Goal: Task Accomplishment & Management: Complete application form

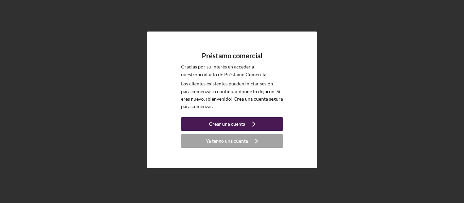
click at [253, 124] on icon "Icon/Navigate" at bounding box center [253, 124] width 17 height 17
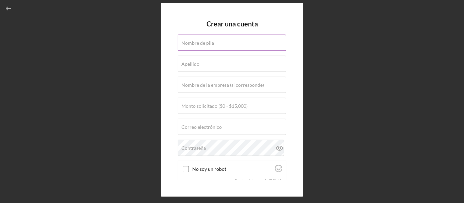
click at [200, 39] on div "Nombre de pila" at bounding box center [231, 43] width 109 height 17
type input "[PERSON_NAME]"
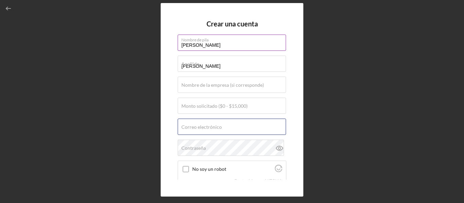
type input "[EMAIL_ADDRESS][DOMAIN_NAME]"
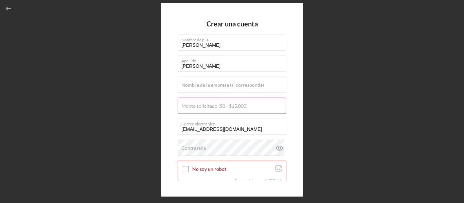
click at [197, 108] on font "Monto solicitado ($0 - $15,000)" at bounding box center [214, 106] width 66 height 6
click at [197, 108] on input "Monto solicitado ($0 - $15,000)" at bounding box center [231, 106] width 108 height 16
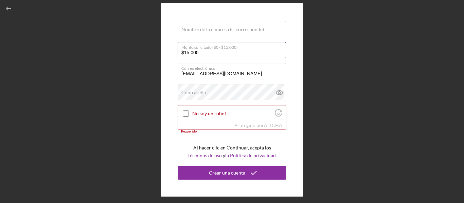
type input "$15,000"
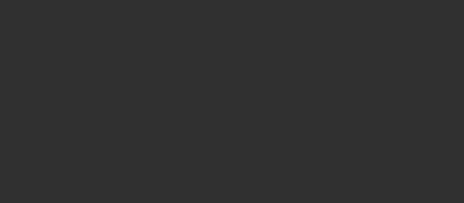
click at [138, 95] on div at bounding box center [232, 101] width 464 height 203
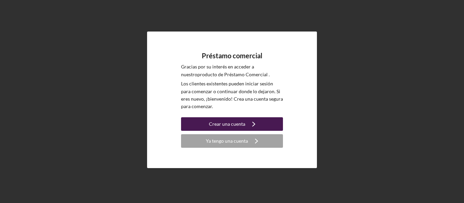
click at [233, 126] on font "Crear una cuenta" at bounding box center [227, 124] width 36 height 6
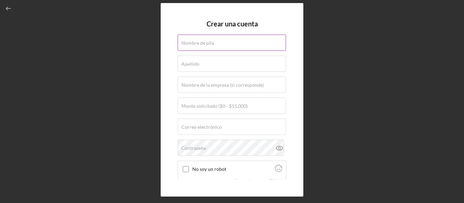
click at [202, 42] on font "Nombre de pila" at bounding box center [197, 43] width 33 height 6
click at [202, 42] on input "Nombre de pila" at bounding box center [231, 43] width 108 height 16
click at [197, 43] on input "Nombre de pila" at bounding box center [231, 43] width 108 height 16
type input "[PERSON_NAME]"
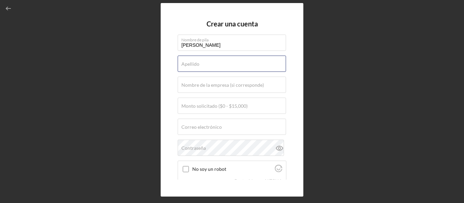
type input "[PERSON_NAME]"
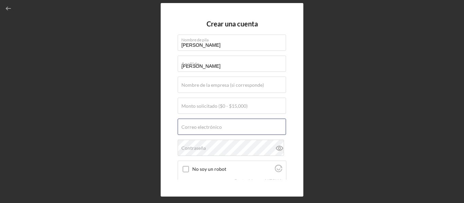
type input "[EMAIL_ADDRESS][DOMAIN_NAME]"
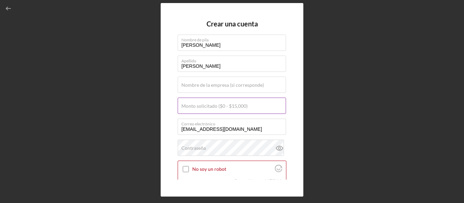
click at [190, 110] on input "Monto solicitado ($0 - $15,000)" at bounding box center [231, 106] width 108 height 16
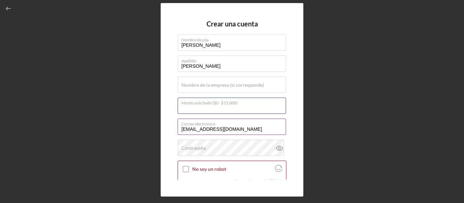
type input "$15,000"
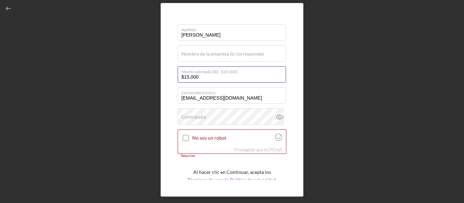
scroll to position [58, 0]
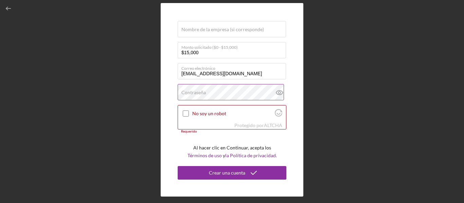
click at [207, 87] on div "Contraseña" at bounding box center [231, 92] width 109 height 17
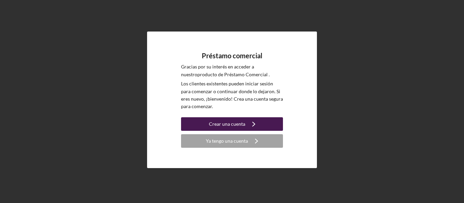
click at [244, 123] on button "Crear una cuenta Icon/Navigate" at bounding box center [232, 124] width 102 height 14
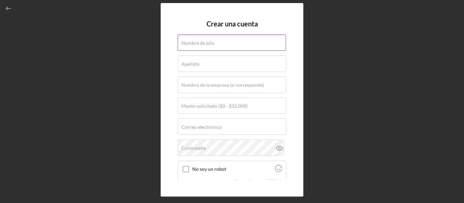
click at [203, 46] on input "Nombre de pila" at bounding box center [231, 43] width 108 height 16
type input "[PERSON_NAME]"
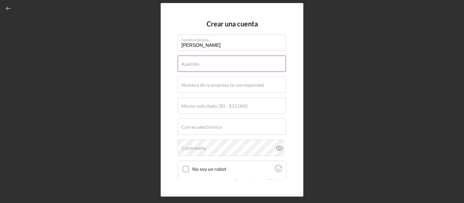
type input "[PERSON_NAME]"
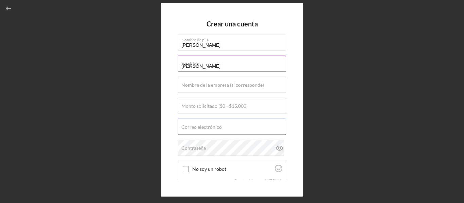
type input "[EMAIL_ADDRESS][DOMAIN_NAME]"
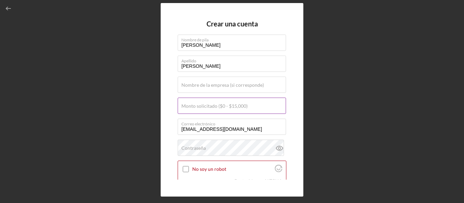
click at [182, 109] on font "Monto solicitado ($0 - $15,000)" at bounding box center [214, 106] width 66 height 6
click at [182, 109] on input "Monto solicitado ($0 - $15,000)" at bounding box center [231, 106] width 108 height 16
type input "$15,000"
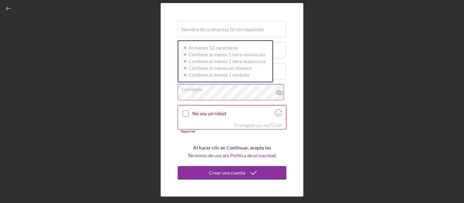
scroll to position [58, 0]
click at [186, 113] on input "No soy un robot" at bounding box center [186, 114] width 6 height 6
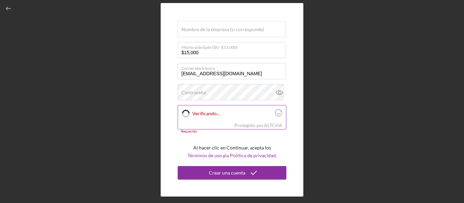
checkbox input "true"
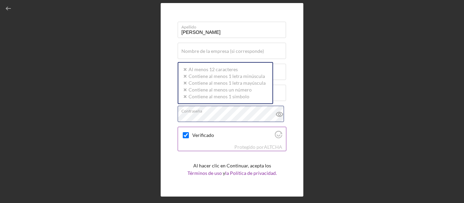
scroll to position [54, 0]
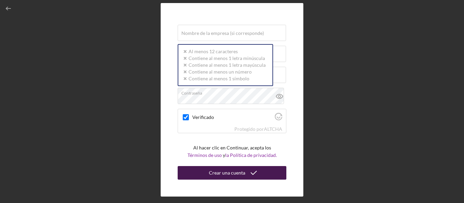
click at [214, 174] on font "Crear una cuenta" at bounding box center [227, 173] width 36 height 6
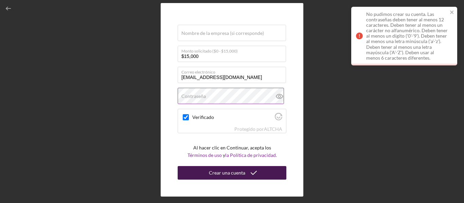
click at [279, 94] on icon at bounding box center [279, 96] width 17 height 17
click at [278, 95] on icon at bounding box center [279, 96] width 17 height 17
click at [196, 96] on font "Contraseña" at bounding box center [193, 96] width 24 height 6
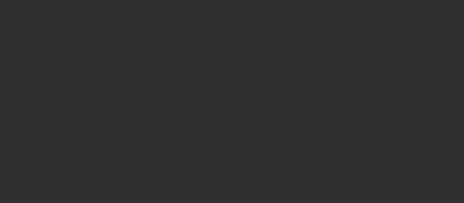
click at [203, 131] on div at bounding box center [232, 101] width 464 height 203
click at [256, 100] on div at bounding box center [232, 101] width 464 height 203
click at [222, 165] on div at bounding box center [232, 101] width 464 height 203
click at [215, 169] on div at bounding box center [232, 101] width 464 height 203
click at [214, 170] on div at bounding box center [232, 101] width 464 height 203
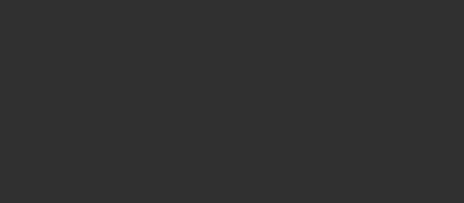
drag, startPoint x: 109, startPoint y: 113, endPoint x: 63, endPoint y: 82, distance: 54.7
click at [108, 113] on div at bounding box center [232, 101] width 464 height 203
click at [0, 33] on div at bounding box center [232, 101] width 464 height 203
click at [330, 41] on div at bounding box center [232, 101] width 464 height 203
drag, startPoint x: 328, startPoint y: 73, endPoint x: 336, endPoint y: 121, distance: 48.9
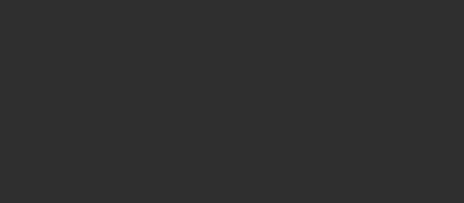
click at [328, 74] on div at bounding box center [232, 101] width 464 height 203
drag, startPoint x: 322, startPoint y: 188, endPoint x: 318, endPoint y: 182, distance: 7.7
click at [318, 182] on div at bounding box center [232, 101] width 464 height 203
click at [311, 178] on div at bounding box center [232, 101] width 464 height 203
click at [310, 171] on div at bounding box center [232, 101] width 464 height 203
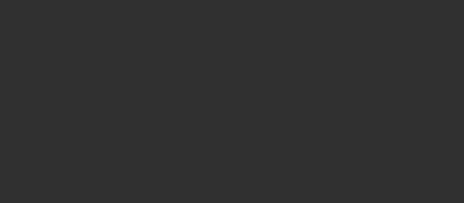
click at [131, 29] on div at bounding box center [232, 101] width 464 height 203
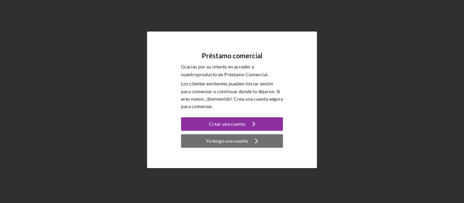
click at [233, 145] on div "Ya tengo una cuenta" at bounding box center [227, 141] width 42 height 14
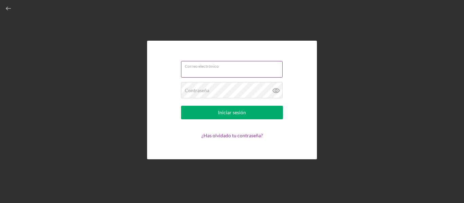
click at [194, 72] on input "Correo electrónico" at bounding box center [231, 69] width 101 height 16
type input "[EMAIL_ADDRESS][DOMAIN_NAME]"
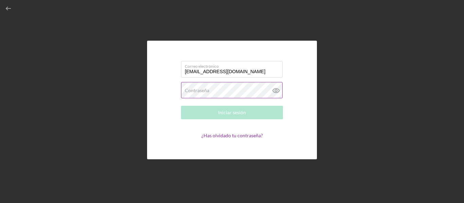
click at [189, 92] on font "Contraseña" at bounding box center [197, 91] width 24 height 6
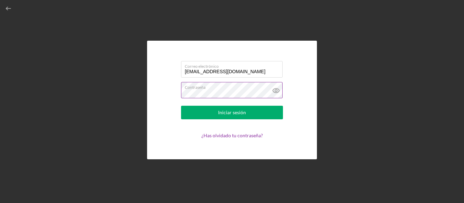
click at [278, 92] on icon at bounding box center [275, 91] width 6 height 4
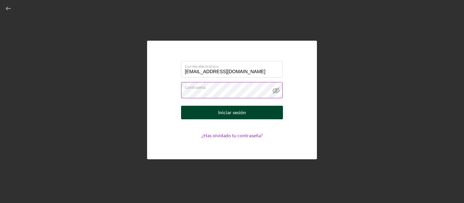
click at [249, 111] on button "Iniciar sesión" at bounding box center [232, 113] width 102 height 14
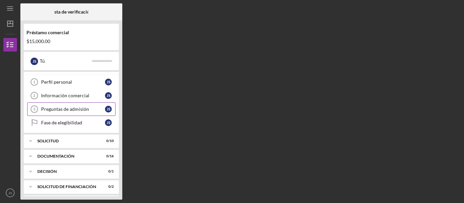
scroll to position [28, 0]
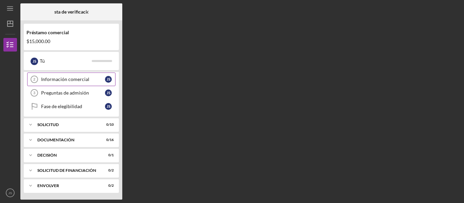
click at [77, 77] on font "Información comercial" at bounding box center [65, 79] width 48 height 6
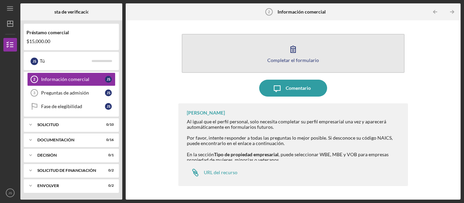
click at [291, 51] on icon "button" at bounding box center [292, 49] width 5 height 6
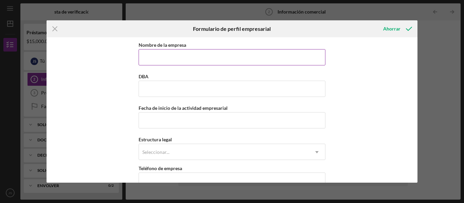
click at [157, 55] on input "Nombre de la empresa" at bounding box center [231, 57] width 187 height 16
click at [171, 54] on input "Nombre de la empresa" at bounding box center [231, 57] width 187 height 16
type input "P"
type input "D"
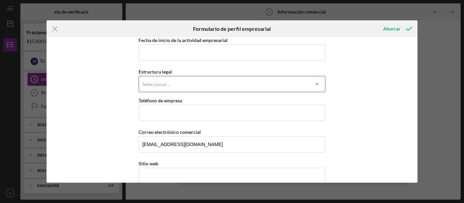
click at [217, 83] on div "Seleccionar..." at bounding box center [224, 85] width 170 height 16
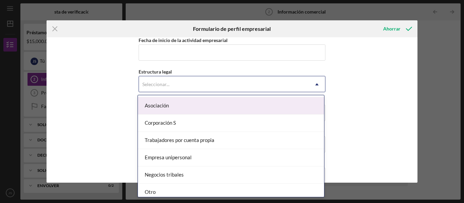
scroll to position [158, 0]
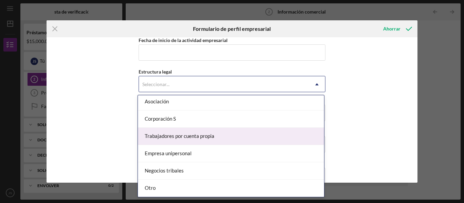
click at [220, 135] on div "Trabajadores por cuenta propia" at bounding box center [231, 136] width 186 height 17
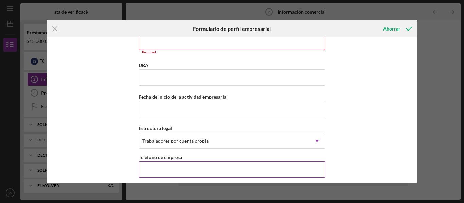
scroll to position [4, 0]
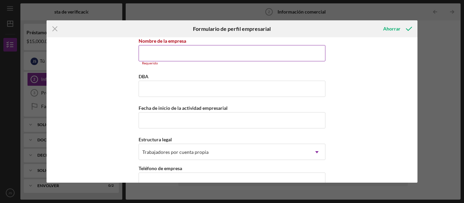
click at [163, 51] on input "Nombre de la empresa" at bounding box center [231, 53] width 187 height 16
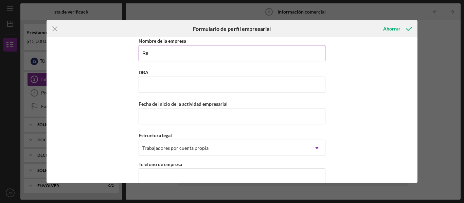
type input "R"
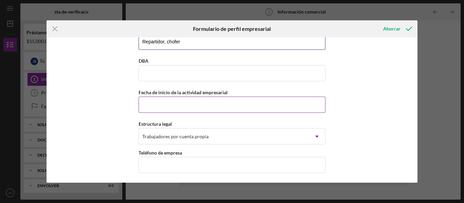
scroll to position [0, 0]
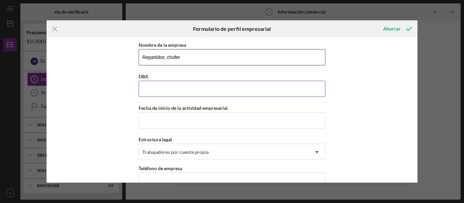
type input "Repartidor, chofer"
click at [150, 89] on input "DBA" at bounding box center [231, 89] width 187 height 16
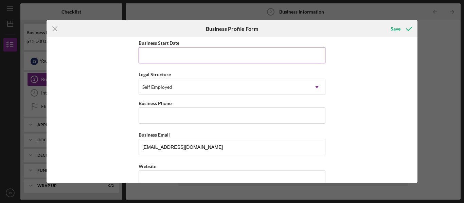
scroll to position [68, 0]
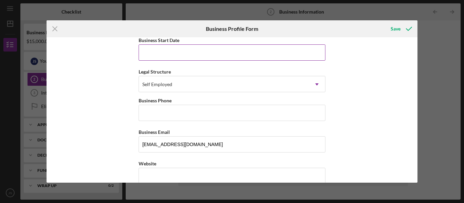
click at [171, 52] on input "Business Start Date" at bounding box center [231, 52] width 187 height 16
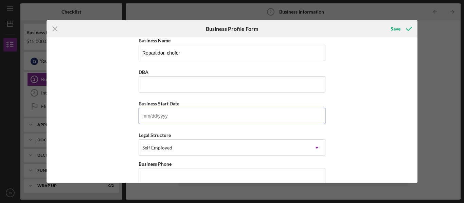
scroll to position [0, 0]
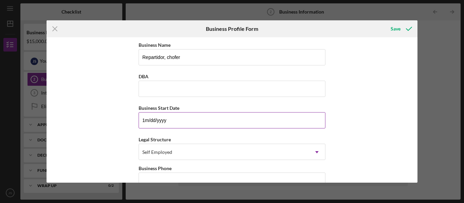
type input "1m/dd/yyyy"
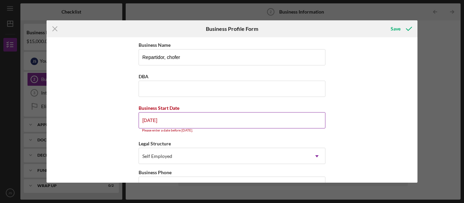
click at [166, 121] on input "11/01/2424" at bounding box center [231, 120] width 187 height 16
type input "1m/dd/yyyy"
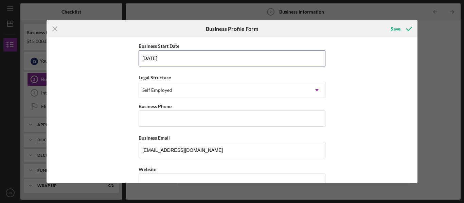
scroll to position [68, 0]
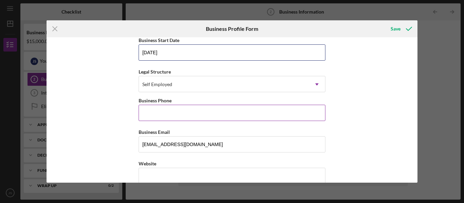
type input "11/01/2024"
click at [167, 118] on input "Business Phone" at bounding box center [231, 113] width 187 height 16
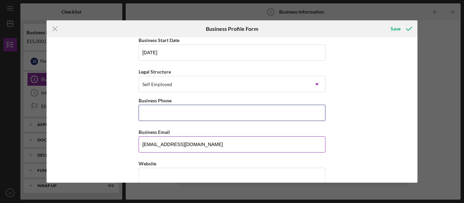
type input "[PHONE_NUMBER]"
type input "3 Russern Ct, Apt 2B"
type input "BALTIMORE"
type input "MD"
type input "21215"
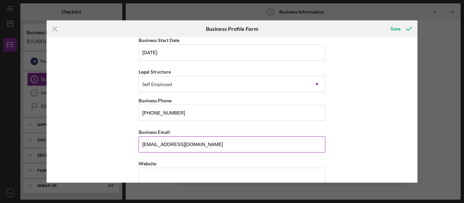
type input "MD"
type input "[PHONE_NUMBER]"
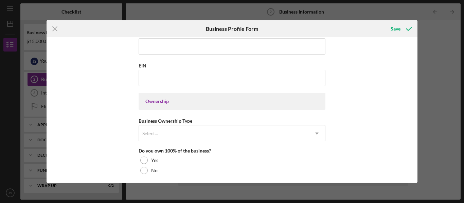
scroll to position [271, 0]
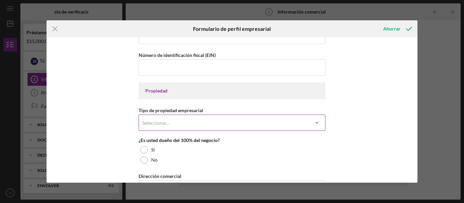
click at [205, 125] on div "Seleccionar..." at bounding box center [224, 123] width 170 height 16
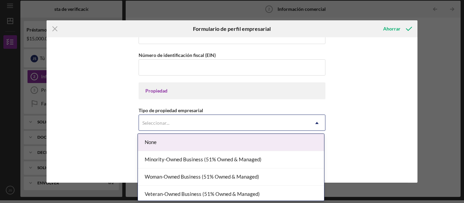
scroll to position [3, 0]
click at [196, 141] on div "Ninguno" at bounding box center [231, 142] width 186 height 17
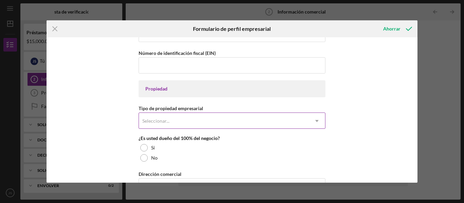
scroll to position [271, 0]
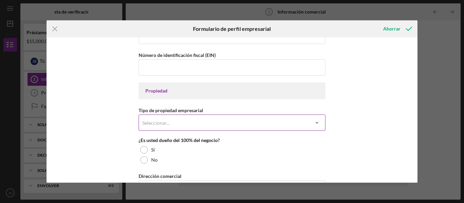
click at [196, 119] on div "Seleccionar..." at bounding box center [224, 123] width 170 height 16
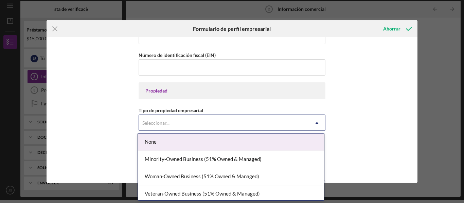
scroll to position [3, 0]
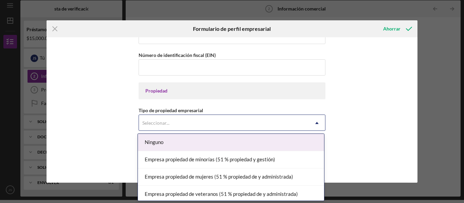
click at [153, 143] on font "Ninguno" at bounding box center [154, 142] width 19 height 6
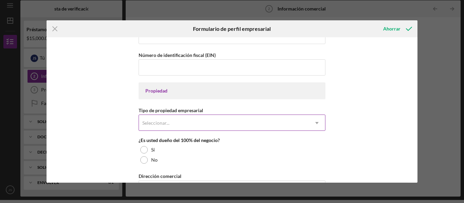
click at [205, 130] on div "Seleccionar..." at bounding box center [224, 123] width 170 height 16
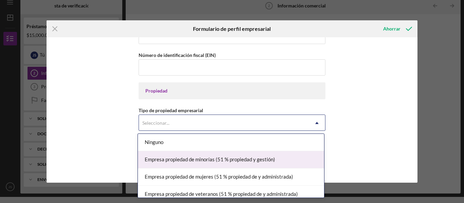
scroll to position [5, 0]
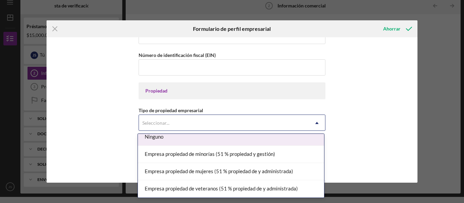
click at [154, 140] on font "Ninguno" at bounding box center [154, 137] width 19 height 6
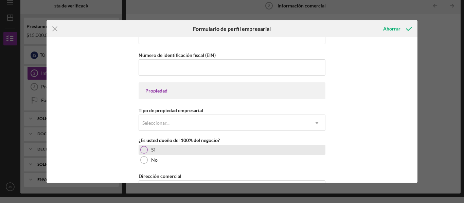
click at [142, 153] on div at bounding box center [143, 149] width 7 height 7
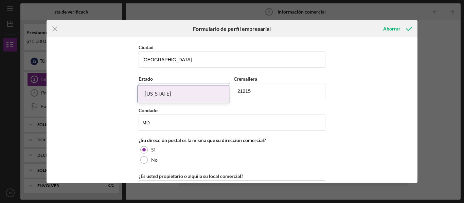
scroll to position [441, 0]
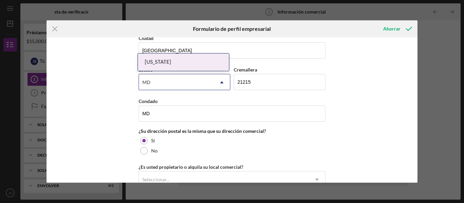
click at [325, 144] on div "Nombre de la empresa Repartidor, chofer DBA Fecha de inicio de la actividad emp…" at bounding box center [231, 110] width 371 height 146
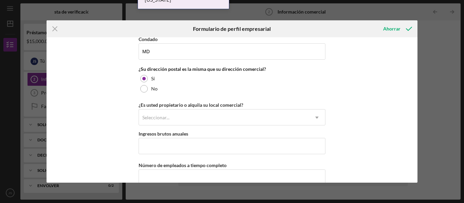
scroll to position [543, 0]
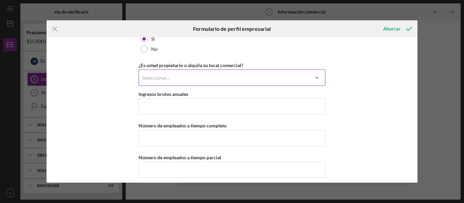
click at [219, 80] on div "Seleccionar..." at bounding box center [224, 78] width 170 height 16
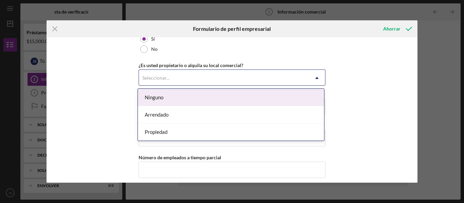
click at [178, 101] on div "Ninguno" at bounding box center [231, 97] width 186 height 17
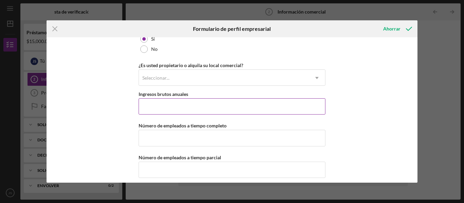
click at [159, 109] on input "Ingresos brutos anuales" at bounding box center [231, 106] width 187 height 16
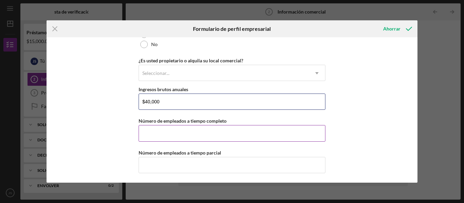
scroll to position [548, 0]
type input "$40,000"
click at [158, 134] on input "Número de empleados a tiempo completo" at bounding box center [231, 133] width 187 height 16
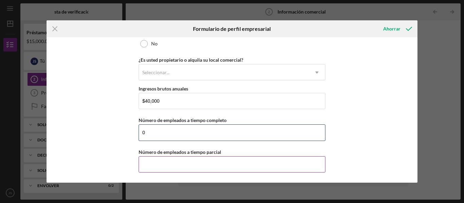
type input "0"
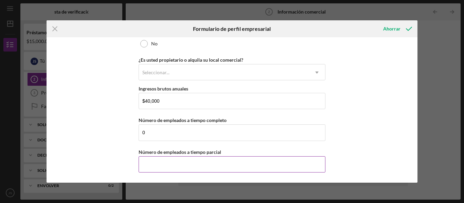
click at [154, 169] on input "Número de empleados a tiempo parcial" at bounding box center [231, 164] width 187 height 16
type input "0"
click at [86, 136] on div "Nombre de la empresa Repartidor, chofer DBA Fecha de inicio de la actividad emp…" at bounding box center [231, 110] width 371 height 146
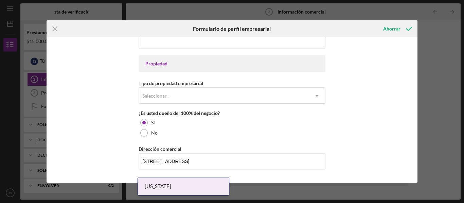
scroll to position [339, 0]
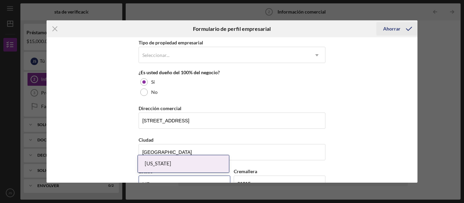
click at [389, 27] on font "Ahorrar" at bounding box center [391, 29] width 17 height 6
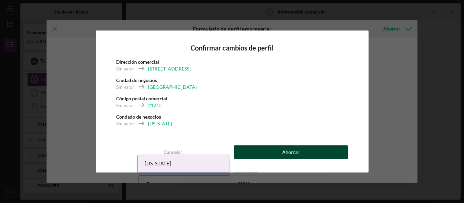
click at [293, 157] on div "Ahorrar" at bounding box center [290, 153] width 17 height 14
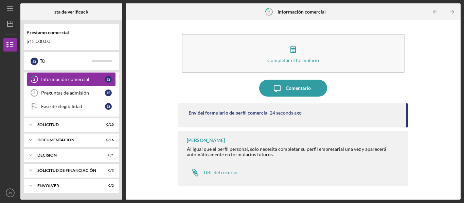
click at [62, 81] on font "Información comercial" at bounding box center [65, 79] width 48 height 6
click at [71, 94] on font "Preguntas de admisión" at bounding box center [65, 93] width 48 height 6
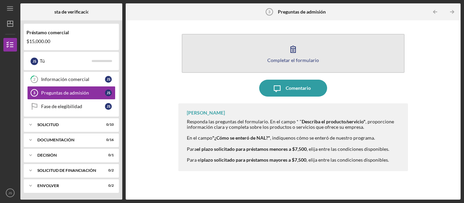
click at [290, 52] on icon "button" at bounding box center [292, 49] width 17 height 17
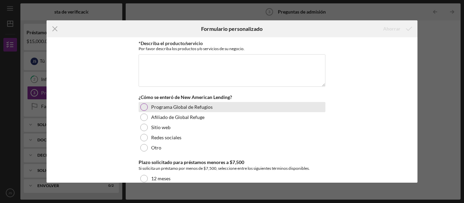
click at [144, 108] on div at bounding box center [143, 107] width 7 height 7
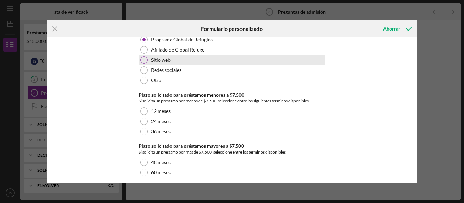
scroll to position [68, 0]
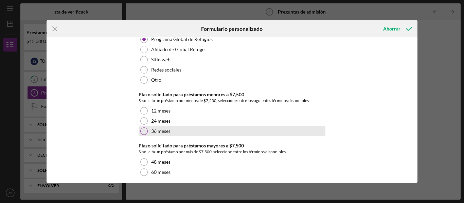
click at [140, 130] on div at bounding box center [143, 131] width 7 height 7
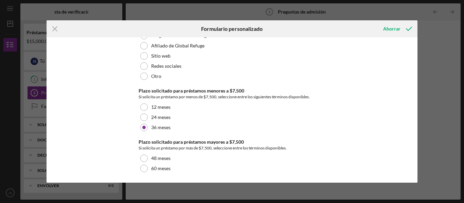
scroll to position [73, 0]
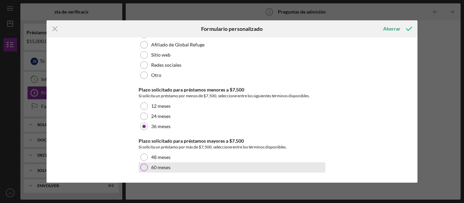
click at [143, 169] on div at bounding box center [143, 167] width 7 height 7
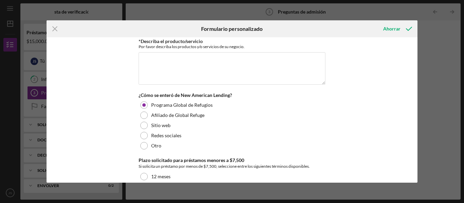
scroll to position [0, 0]
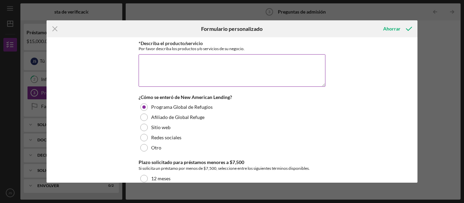
click at [164, 65] on textarea "*Describa el producto/servicio" at bounding box center [231, 70] width 187 height 33
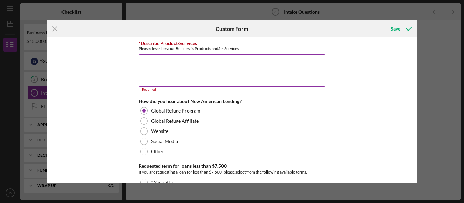
click at [152, 62] on textarea "*Describe Product/Services" at bounding box center [231, 70] width 187 height 33
click at [81, 97] on div "*Describe Product/Services Please describe your Business's Products and/or Serv…" at bounding box center [231, 110] width 371 height 146
click at [146, 65] on textarea "*Describe Product/Services" at bounding box center [231, 70] width 187 height 33
click at [152, 68] on textarea "*Describe Product/Services" at bounding box center [231, 70] width 187 height 33
paste textarea "My job is to transport people to their destinations using Uber Passenger. I als…"
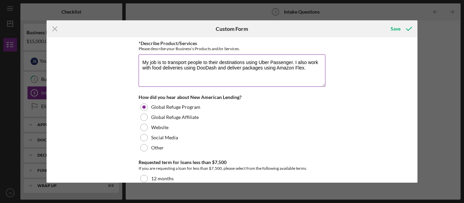
type textarea "My job is to transport people to their destinations using Uber Passenger. I als…"
drag, startPoint x: 145, startPoint y: 63, endPoint x: 117, endPoint y: 76, distance: 30.2
click at [117, 76] on div "*Describe Product/Services Please describe your Business's Products and/or Serv…" at bounding box center [231, 110] width 371 height 146
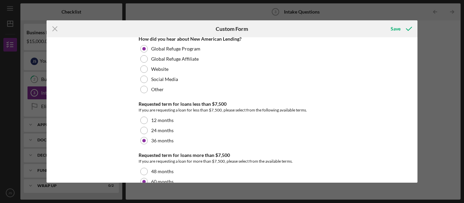
scroll to position [73, 0]
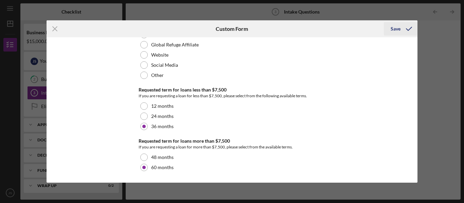
click at [397, 27] on div "Save" at bounding box center [395, 29] width 10 height 14
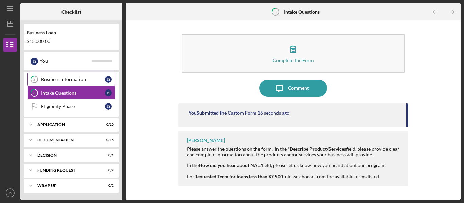
click at [79, 81] on div "Business Information" at bounding box center [73, 79] width 64 height 5
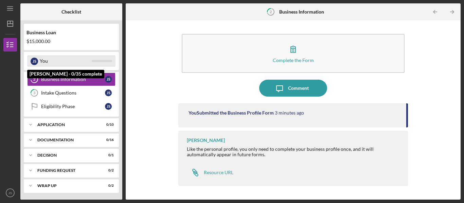
click at [78, 66] on div "You" at bounding box center [66, 61] width 52 height 12
click at [42, 63] on div "J S You" at bounding box center [71, 61] width 88 height 12
click at [79, 63] on div "You" at bounding box center [66, 61] width 52 height 12
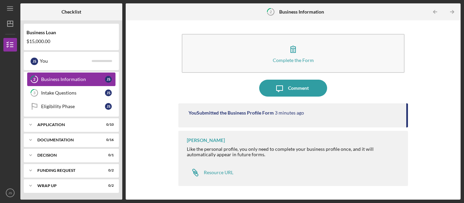
click at [87, 80] on div "Business Information" at bounding box center [73, 79] width 64 height 5
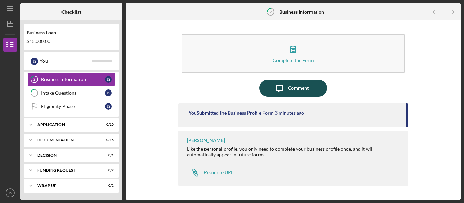
click at [291, 91] on div "Comment" at bounding box center [298, 88] width 21 height 17
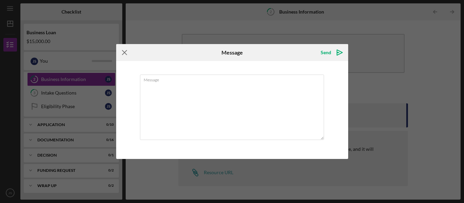
click at [120, 53] on icon "Icon/Menu Close" at bounding box center [124, 52] width 17 height 17
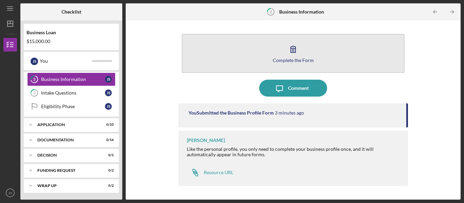
click at [289, 50] on icon "button" at bounding box center [292, 49] width 17 height 17
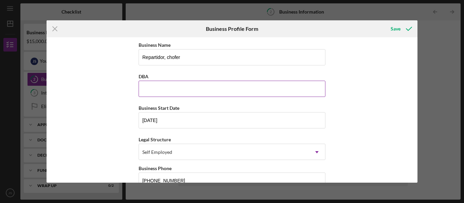
click at [157, 93] on input "DBA" at bounding box center [231, 89] width 187 height 16
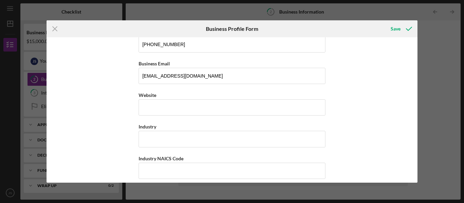
scroll to position [170, 0]
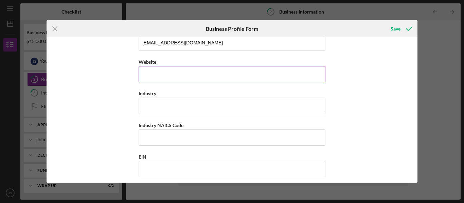
type input "[PERSON_NAME]"
click at [160, 72] on input "Website" at bounding box center [231, 74] width 187 height 16
type input "n"
type input "N/A"
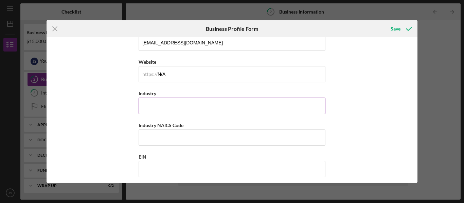
click at [167, 108] on input "Industry" at bounding box center [231, 106] width 187 height 16
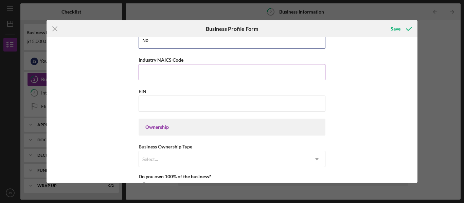
scroll to position [238, 0]
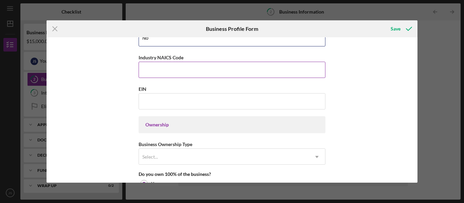
type input "No"
click at [150, 77] on input "Industry NAICS Code" at bounding box center [231, 70] width 187 height 16
type input "1"
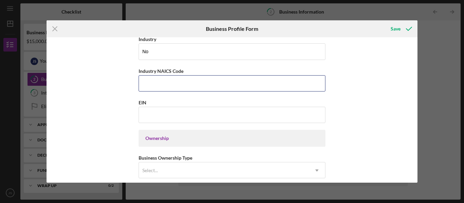
scroll to position [204, 0]
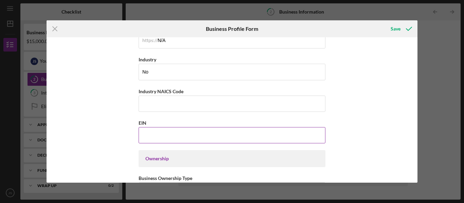
click at [146, 132] on input "EIN" at bounding box center [231, 135] width 187 height 16
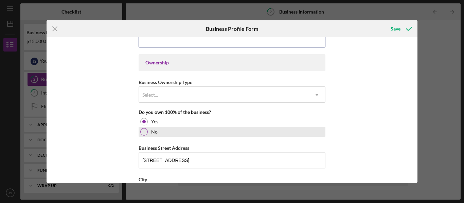
scroll to position [305, 0]
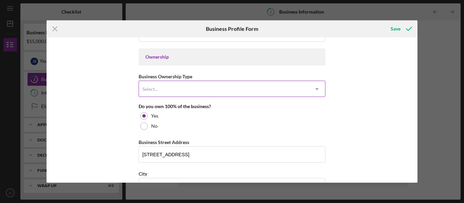
click at [192, 81] on div "Select..." at bounding box center [224, 89] width 170 height 16
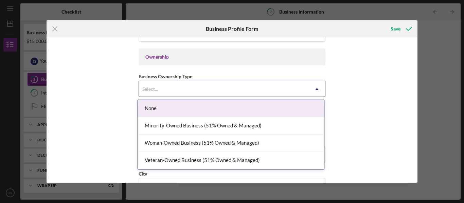
click at [156, 111] on div "None" at bounding box center [231, 108] width 186 height 17
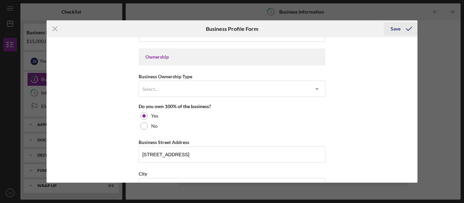
click at [407, 27] on icon "submit" at bounding box center [408, 28] width 17 height 17
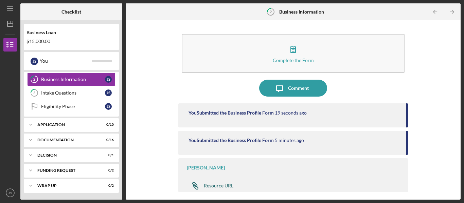
click at [220, 189] on div "Resource URL" at bounding box center [219, 185] width 30 height 5
click at [132, 104] on div "Complete the Form Form Icon/Message Comment You Submitted the Business Profile …" at bounding box center [293, 110] width 328 height 173
click at [40, 126] on div "Application" at bounding box center [73, 125] width 73 height 4
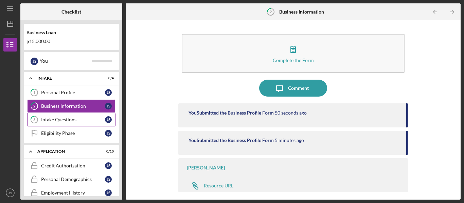
click at [49, 119] on div "Intake Questions" at bounding box center [73, 119] width 64 height 5
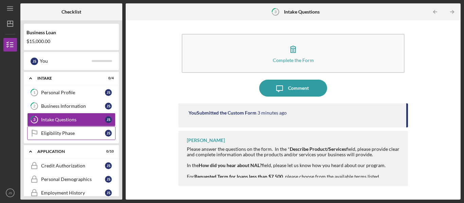
click at [53, 135] on div "Eligibility Phase" at bounding box center [73, 133] width 64 height 5
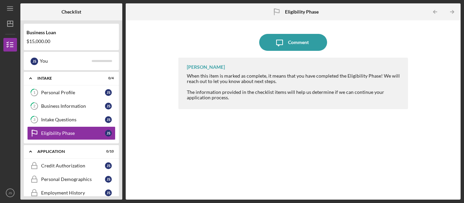
click at [298, 12] on b "Eligibility Phase" at bounding box center [302, 11] width 34 height 5
click at [220, 86] on div "When this item is marked as complete, it means that you have completed the Elig…" at bounding box center [294, 86] width 214 height 27
click at [237, 78] on div "When this item is marked as complete, it means that you have completed the Elig…" at bounding box center [294, 86] width 214 height 27
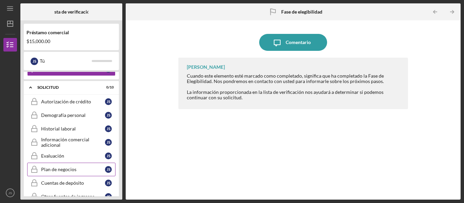
scroll to position [68, 0]
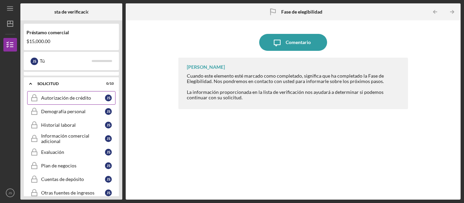
click at [55, 102] on link "Credit Authorization Autorización de crédito J S" at bounding box center [71, 98] width 88 height 14
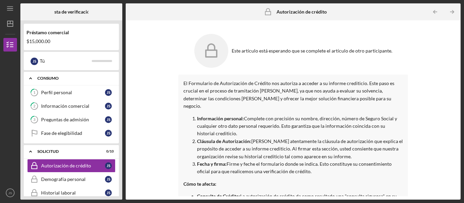
click at [59, 79] on div "Consumo" at bounding box center [73, 78] width 73 height 4
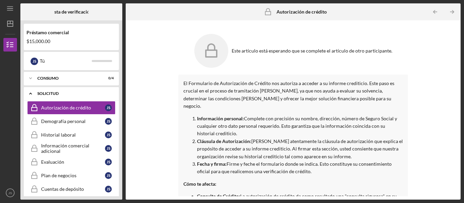
click at [39, 92] on div "Icon/Expander Solicitud 0 / 10" at bounding box center [71, 94] width 95 height 14
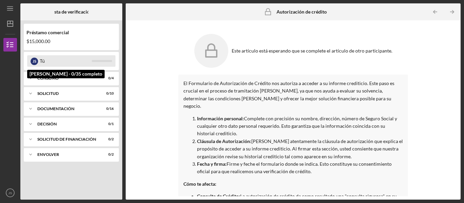
click at [36, 63] on font "S" at bounding box center [35, 61] width 2 height 4
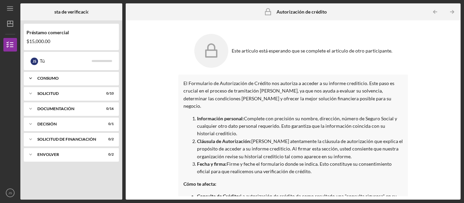
click at [33, 81] on icon "Icon/Expander" at bounding box center [31, 79] width 14 height 14
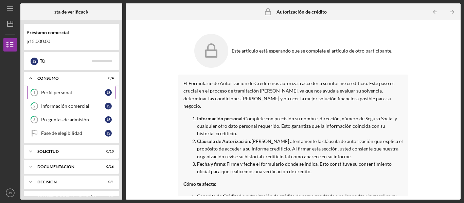
click at [84, 97] on link "1 Perfil personal J S" at bounding box center [71, 93] width 88 height 14
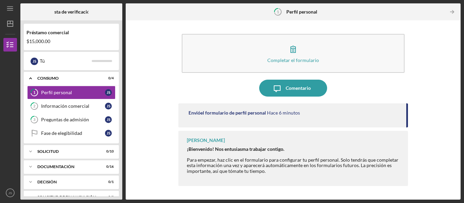
click at [246, 112] on font "el formulario de perfil personal" at bounding box center [232, 113] width 65 height 6
click at [200, 139] on font "Juan Sinclair" at bounding box center [206, 140] width 38 height 6
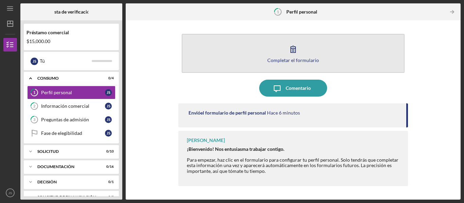
click at [269, 58] on font "Completar el formulario" at bounding box center [293, 60] width 52 height 6
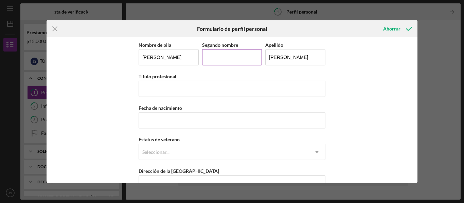
click at [215, 58] on input "Segundo nombre" at bounding box center [232, 57] width 60 height 16
type input "Isai"
click at [157, 93] on input "Título profesional" at bounding box center [231, 89] width 187 height 16
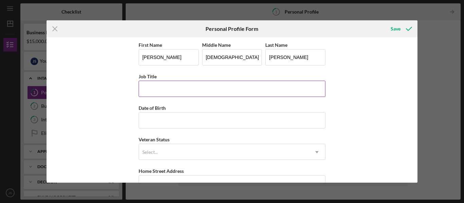
click at [149, 92] on input "Job Title" at bounding box center [231, 89] width 187 height 16
type input "P"
click at [162, 89] on input "Job Title" at bounding box center [231, 89] width 187 height 16
paste input "music teacher"
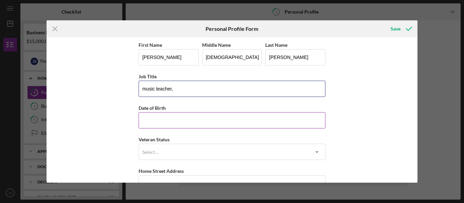
paste input "Delivery driver"
type input "music teacher, Delivery driver"
click at [150, 117] on input "Date of Birth" at bounding box center [231, 120] width 187 height 16
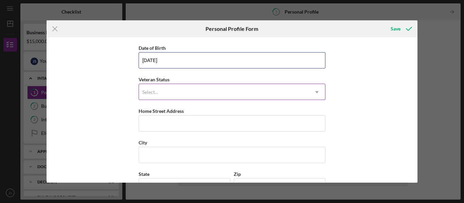
scroll to position [68, 0]
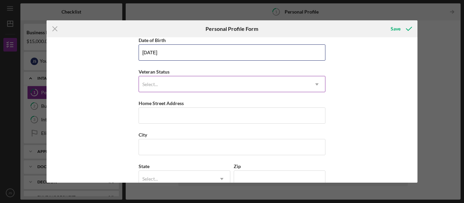
type input "08/13/1985"
click at [189, 84] on div "Select..." at bounding box center [224, 85] width 170 height 16
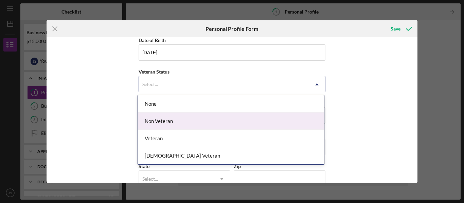
click at [179, 124] on div "Non Veteran" at bounding box center [231, 121] width 186 height 17
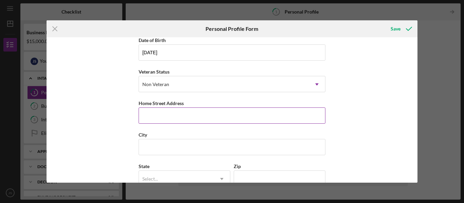
click at [158, 119] on input "Home Street Address" at bounding box center [231, 116] width 187 height 16
type input "3 Russern Ct"
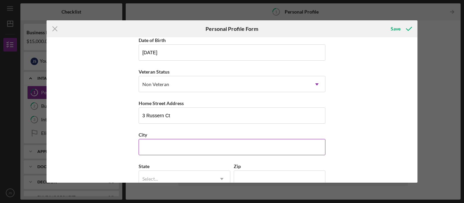
type input "BALTIMORE"
type input "21215"
type input "MD"
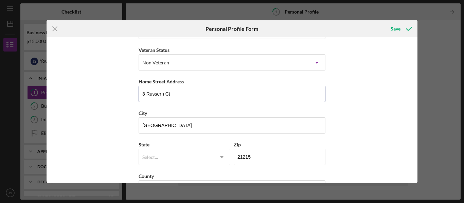
scroll to position [114, 0]
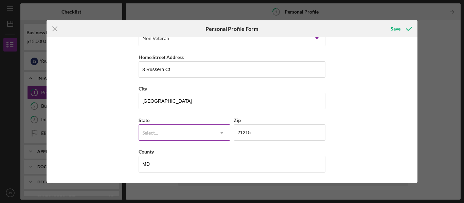
click at [182, 132] on div "Select..." at bounding box center [176, 133] width 75 height 16
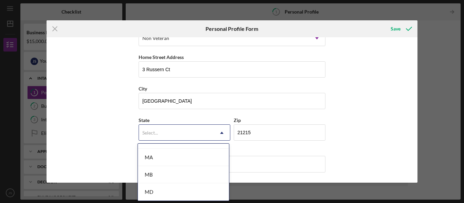
scroll to position [475, 0]
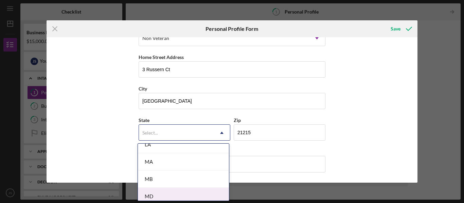
click at [170, 194] on div "MD" at bounding box center [183, 196] width 91 height 17
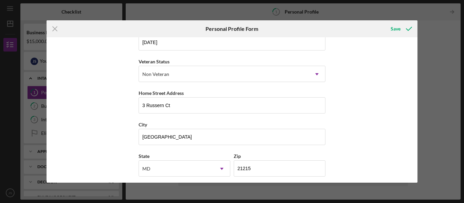
scroll to position [12, 0]
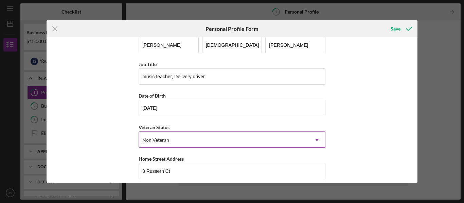
click at [318, 140] on icon "Icon/Dropdown Arrow" at bounding box center [316, 140] width 16 height 16
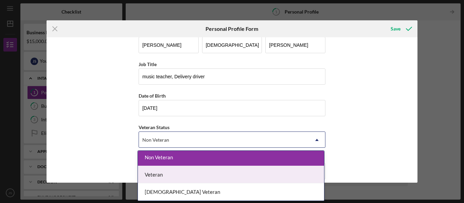
scroll to position [0, 0]
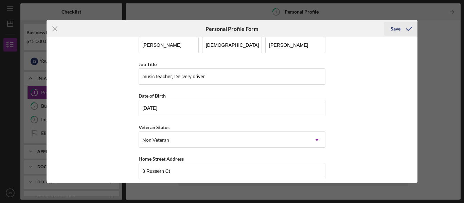
click at [403, 30] on icon "submit" at bounding box center [408, 28] width 17 height 17
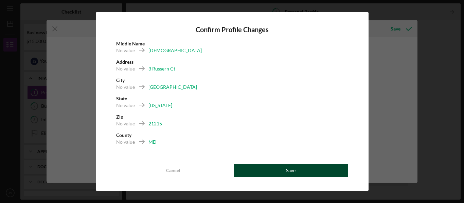
click at [263, 174] on button "Save" at bounding box center [290, 171] width 114 height 14
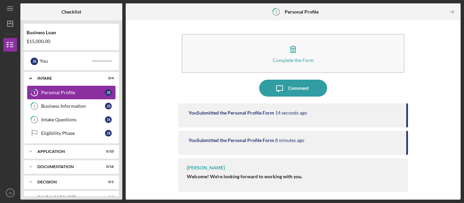
click at [71, 95] on div "Personal Profile" at bounding box center [73, 92] width 64 height 5
click at [90, 92] on div "Personal Profile" at bounding box center [73, 92] width 64 height 5
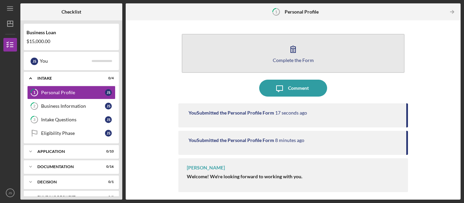
click at [252, 56] on button "Complete the Form Form" at bounding box center [293, 53] width 223 height 39
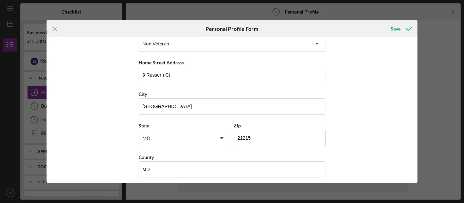
scroll to position [114, 0]
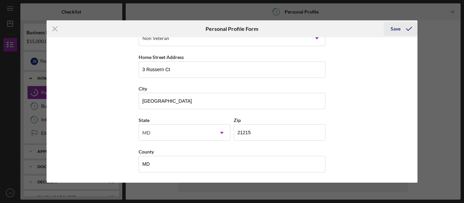
click at [398, 23] on div "Save" at bounding box center [395, 29] width 10 height 14
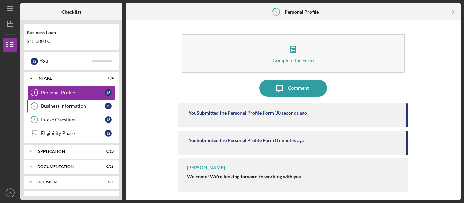
click at [59, 109] on div "Business Information" at bounding box center [73, 106] width 64 height 5
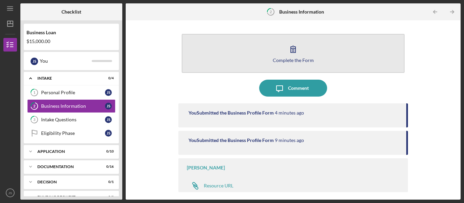
click at [289, 51] on icon "button" at bounding box center [292, 49] width 17 height 17
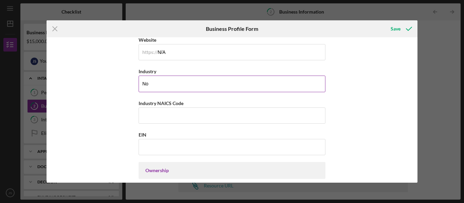
scroll to position [204, 0]
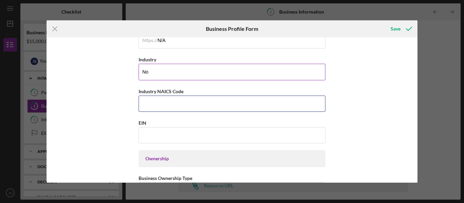
click at [214, 109] on input "Industry NAICS Code" at bounding box center [231, 104] width 187 height 16
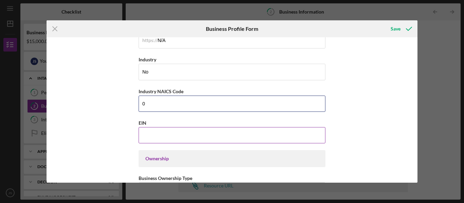
type input "0"
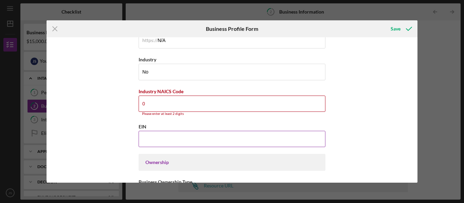
click at [158, 144] on input "EIN" at bounding box center [231, 139] width 187 height 16
type input "0#-#######"
click at [154, 100] on input "0" at bounding box center [231, 104] width 187 height 16
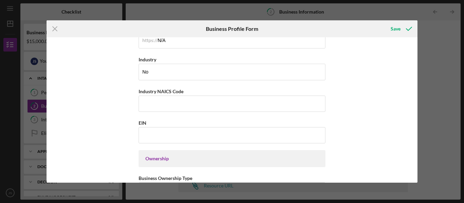
click at [359, 122] on div "Business Name Repartidor, chofer DBA Jairo Sanchez Business Start Date 11/01/20…" at bounding box center [231, 110] width 371 height 146
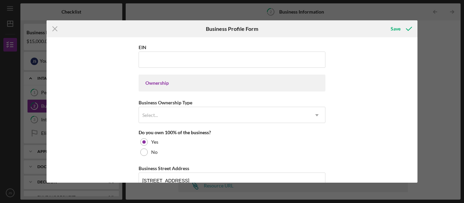
scroll to position [305, 0]
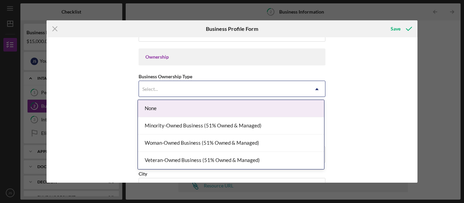
click at [289, 88] on div "Select..." at bounding box center [224, 89] width 170 height 16
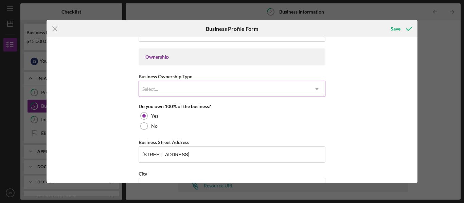
click at [289, 88] on div "Select..." at bounding box center [224, 89] width 170 height 16
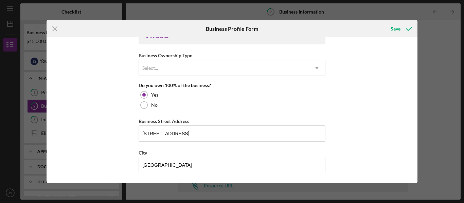
scroll to position [407, 0]
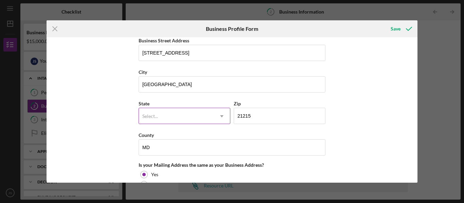
click at [220, 119] on icon "Icon/Dropdown Arrow" at bounding box center [221, 116] width 16 height 16
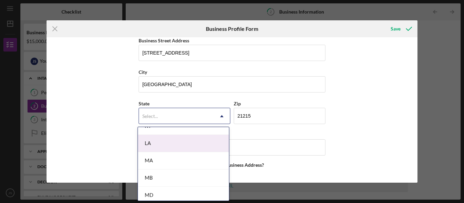
scroll to position [475, 0]
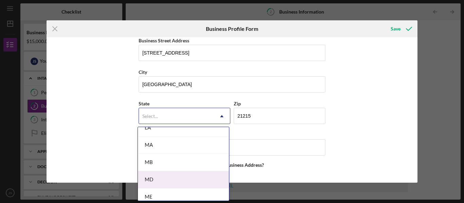
click at [178, 182] on div "MD" at bounding box center [183, 179] width 91 height 17
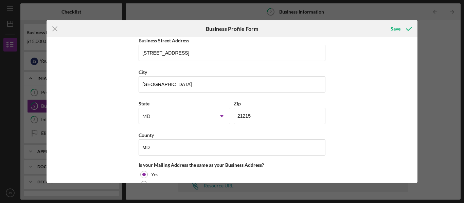
click at [331, 140] on div "Business Name Repartidor, chofer DBA Jairo Sanchez Business Start Date 11/01/20…" at bounding box center [231, 110] width 371 height 146
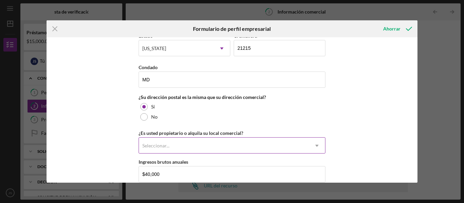
click at [205, 150] on div "Seleccionar..." at bounding box center [224, 146] width 170 height 16
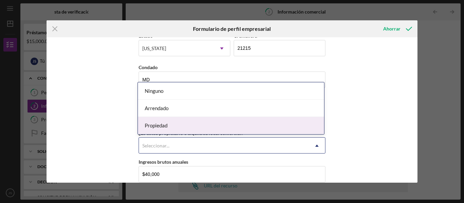
click at [182, 130] on div "Propiedad" at bounding box center [231, 125] width 186 height 17
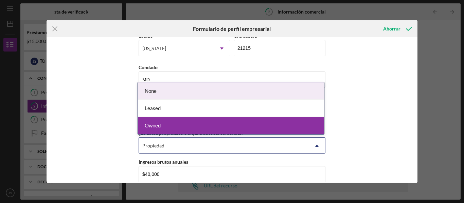
click at [204, 148] on div "Propiedad" at bounding box center [224, 146] width 170 height 16
click at [182, 91] on div "Ninguno" at bounding box center [231, 90] width 186 height 17
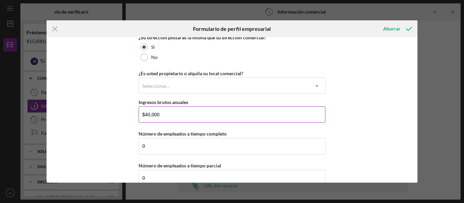
scroll to position [543, 0]
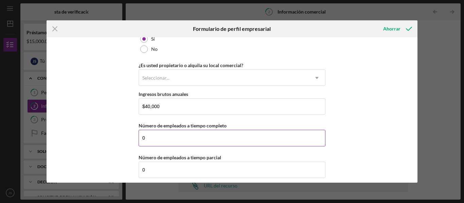
click at [156, 141] on input "0" at bounding box center [231, 138] width 187 height 16
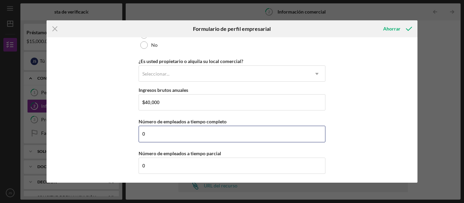
scroll to position [548, 0]
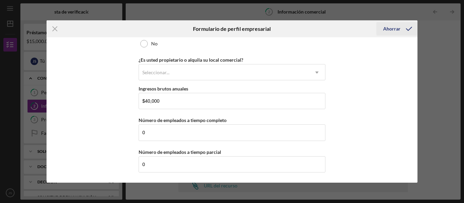
click at [405, 25] on icon "submit" at bounding box center [408, 28] width 17 height 17
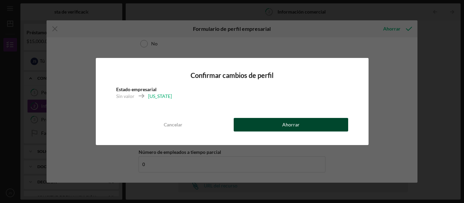
click at [306, 125] on button "Ahorrar" at bounding box center [290, 125] width 114 height 14
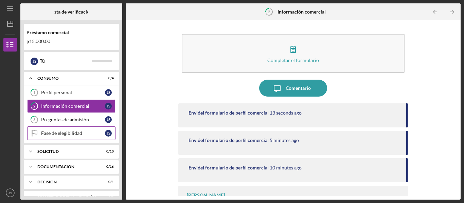
click at [58, 135] on font "Fase de elegibilidad" at bounding box center [61, 133] width 41 height 6
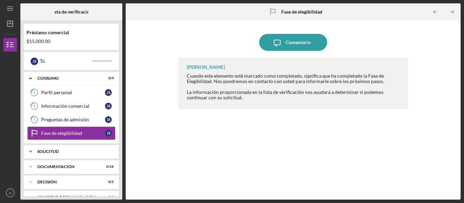
scroll to position [28, 0]
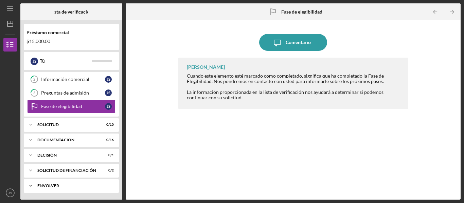
click at [35, 187] on icon "Icon/Expander" at bounding box center [31, 186] width 14 height 14
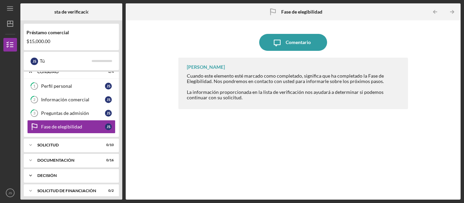
scroll to position [0, 0]
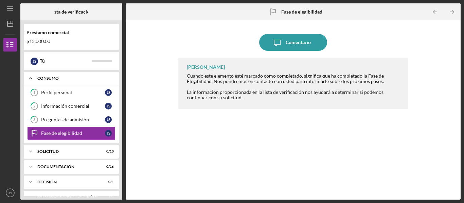
click at [55, 82] on div "Icon/Expander Consumo 0 / 4" at bounding box center [71, 79] width 95 height 14
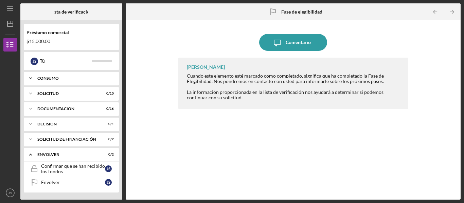
click at [32, 79] on polyline at bounding box center [31, 78] width 2 height 1
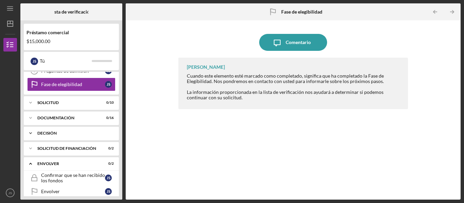
scroll to position [59, 0]
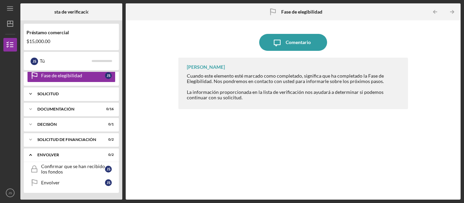
click at [33, 93] on icon "Icon/Expander" at bounding box center [31, 94] width 14 height 14
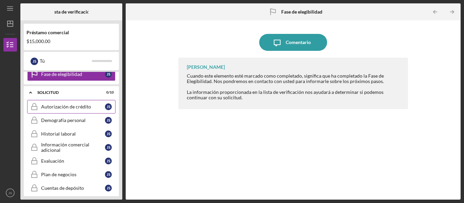
click at [56, 108] on font "Autorización de crédito" at bounding box center [66, 107] width 50 height 6
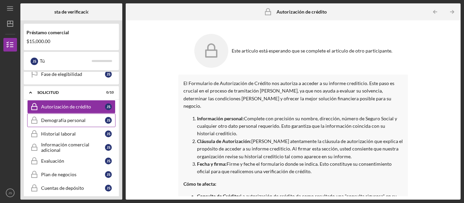
click at [55, 123] on font "Demografía personal" at bounding box center [63, 120] width 44 height 6
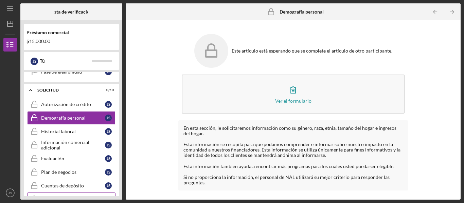
scroll to position [59, 0]
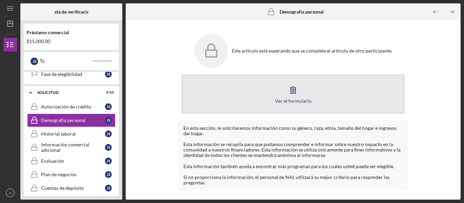
click at [296, 93] on icon "button" at bounding box center [292, 89] width 17 height 17
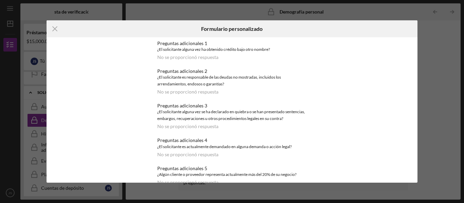
click at [187, 59] on font "No se proporcionó respuesta" at bounding box center [187, 57] width 61 height 6
click at [54, 25] on icon "Icon/Menu Close" at bounding box center [54, 28] width 17 height 17
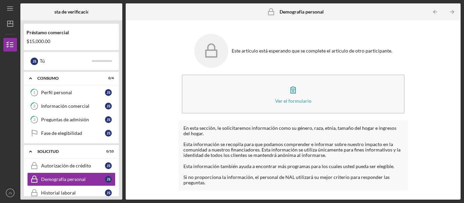
click at [39, 28] on div "Préstamo comercial $15,000.00" at bounding box center [71, 37] width 95 height 20
click at [74, 11] on font "Lista de verificación" at bounding box center [72, 12] width 42 height 6
click at [8, 7] on line "button" at bounding box center [9, 7] width 5 height 0
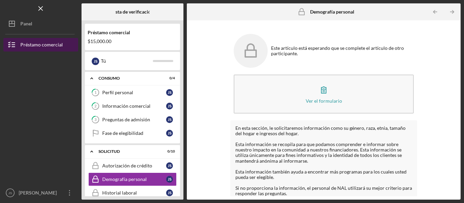
click at [35, 43] on font "Préstamo comercial" at bounding box center [41, 45] width 42 height 6
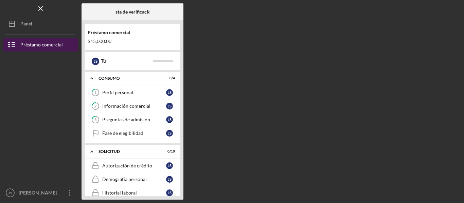
click at [48, 41] on div "Préstamo comercial" at bounding box center [41, 45] width 42 height 15
click at [49, 40] on div "Préstamo comercial" at bounding box center [41, 45] width 42 height 15
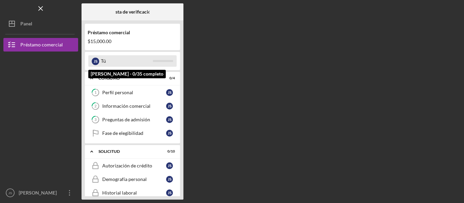
click at [102, 61] on font "Tú" at bounding box center [103, 61] width 5 height 6
click at [97, 62] on font "S" at bounding box center [96, 61] width 2 height 4
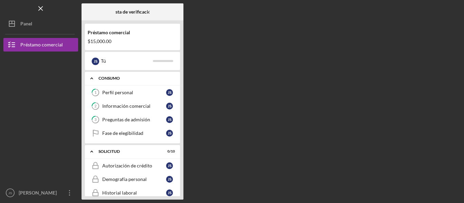
click at [109, 79] on font "Consumo" at bounding box center [108, 78] width 21 height 5
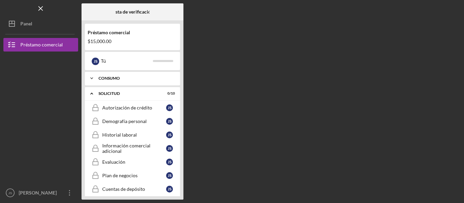
click at [89, 80] on icon "Icon/Expander" at bounding box center [92, 79] width 14 height 14
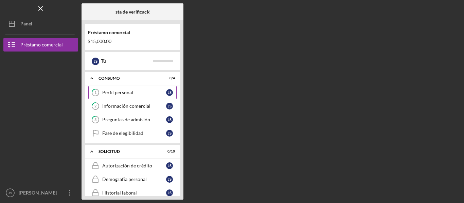
click at [100, 93] on icon "1" at bounding box center [95, 92] width 17 height 17
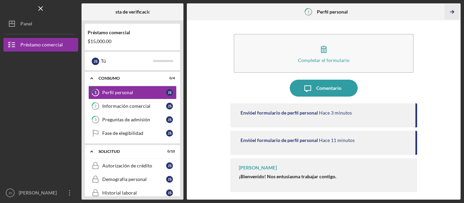
click at [455, 12] on icon "Icon/Table Pagination Arrow" at bounding box center [451, 11] width 15 height 15
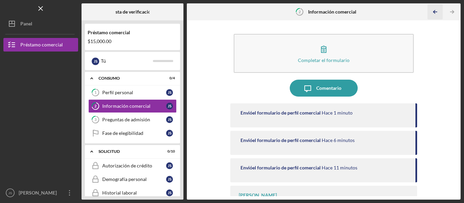
click at [435, 11] on icon "Icon/Table Pagination Arrow" at bounding box center [434, 11] width 15 height 15
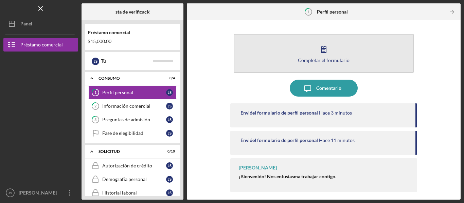
click at [319, 55] on icon "button" at bounding box center [323, 49] width 17 height 17
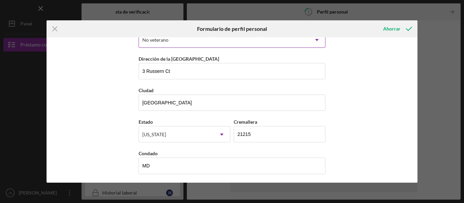
scroll to position [114, 0]
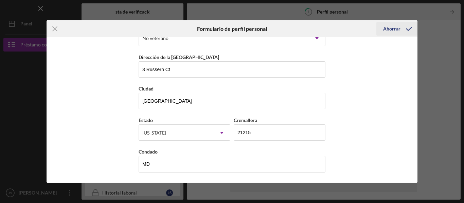
click at [410, 31] on icon "submit" at bounding box center [408, 28] width 17 height 17
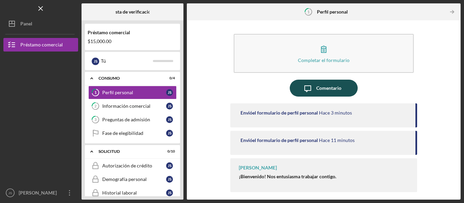
click at [322, 84] on div "Comentario" at bounding box center [328, 88] width 25 height 17
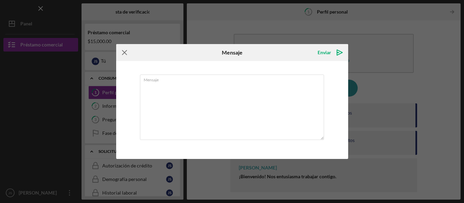
click at [121, 50] on icon "Icon/Menu Close" at bounding box center [124, 52] width 17 height 17
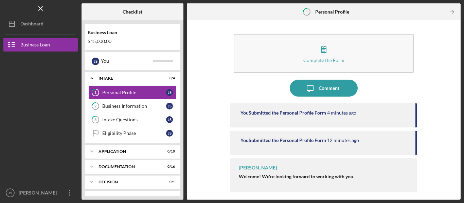
click at [212, 110] on div "Complete the Form Form Icon/Message Comment You Submitted the Personal Profile …" at bounding box center [323, 110] width 267 height 173
click at [116, 93] on div "Personal Profile" at bounding box center [134, 92] width 64 height 5
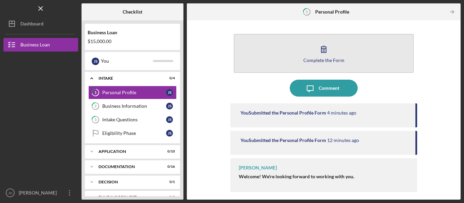
click at [291, 62] on button "Complete the Form Form" at bounding box center [323, 53] width 180 height 39
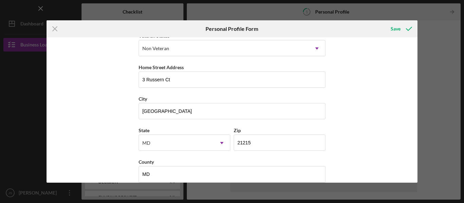
scroll to position [114, 0]
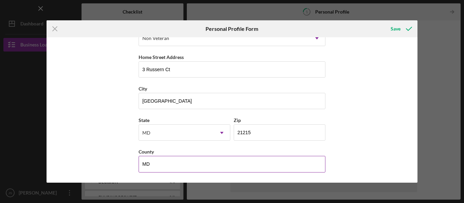
click at [158, 165] on input "MD" at bounding box center [231, 164] width 187 height 16
drag, startPoint x: 168, startPoint y: 166, endPoint x: 57, endPoint y: 156, distance: 111.4
click at [57, 157] on div "Nombre de pila [PERSON_NAME] nombre [PERSON_NAME] Apellido [PERSON_NAME] Título…" at bounding box center [231, 110] width 371 height 146
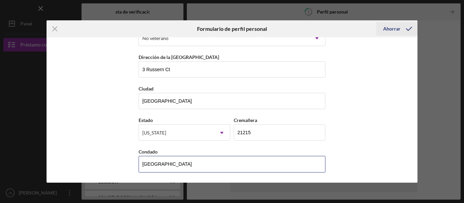
type input "[GEOGRAPHIC_DATA]"
click at [397, 31] on font "Ahorrar" at bounding box center [391, 29] width 17 height 6
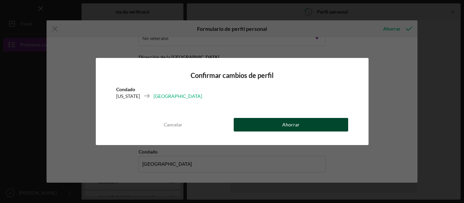
click at [270, 127] on button "Ahorrar" at bounding box center [290, 125] width 114 height 14
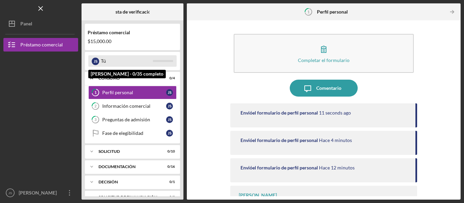
click at [145, 67] on div "Tú" at bounding box center [127, 61] width 52 height 12
click at [128, 65] on div "Tú" at bounding box center [127, 61] width 52 height 12
click at [94, 63] on font "J" at bounding box center [95, 61] width 2 height 4
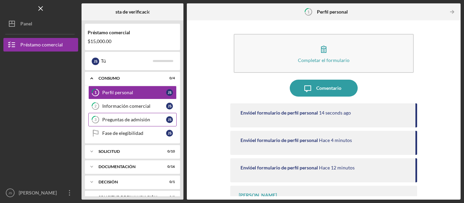
click at [107, 123] on font "Preguntas de admisión" at bounding box center [126, 120] width 48 height 6
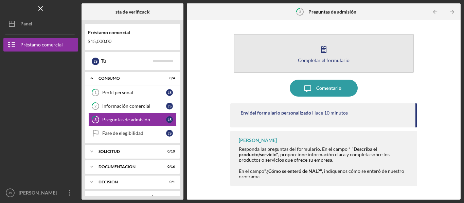
click at [305, 53] on button "Completar el formulario Forma" at bounding box center [323, 53] width 180 height 39
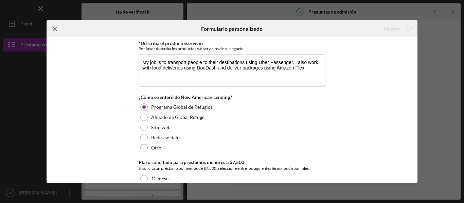
click at [54, 27] on icon "Icon/Menu Close" at bounding box center [54, 28] width 17 height 17
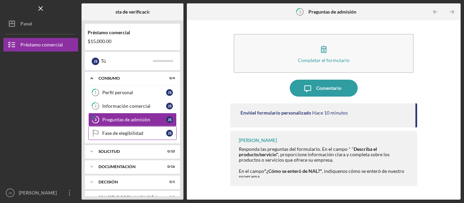
click at [117, 131] on link "Eligibility Phase Fase de elegibilidad J S" at bounding box center [132, 134] width 88 height 14
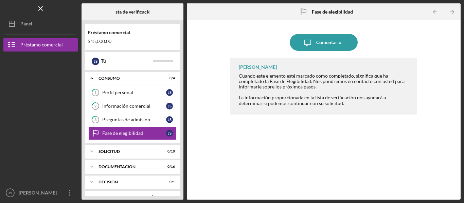
click at [256, 143] on div "Juan Sinclair Cuando este elemento esté marcado como completado, significa que …" at bounding box center [323, 124] width 187 height 132
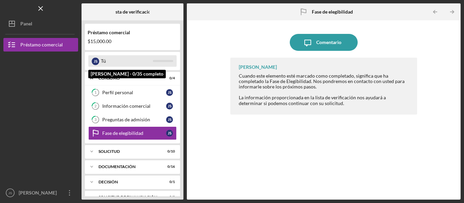
click at [95, 63] on font "J" at bounding box center [95, 61] width 2 height 4
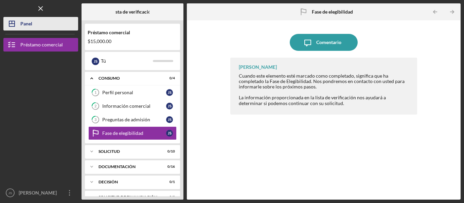
click at [24, 24] on font "Panel" at bounding box center [26, 24] width 12 height 6
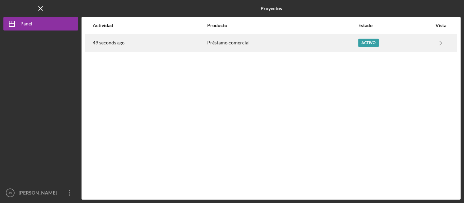
click at [240, 42] on font "Préstamo comercial" at bounding box center [228, 43] width 42 height 6
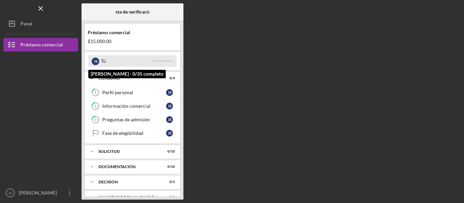
click at [92, 63] on div "J S" at bounding box center [95, 61] width 7 height 7
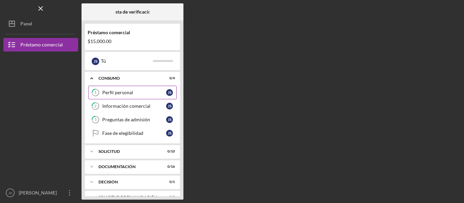
click at [103, 94] on font "Perfil personal" at bounding box center [117, 93] width 31 height 6
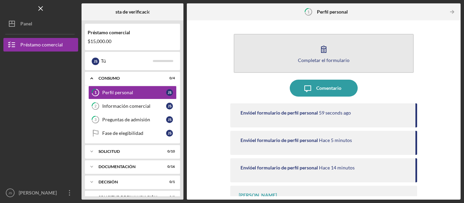
click at [242, 53] on button "Completar el formulario Forma" at bounding box center [323, 53] width 180 height 39
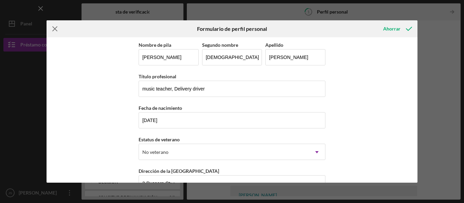
click at [56, 30] on line at bounding box center [55, 29] width 4 height 4
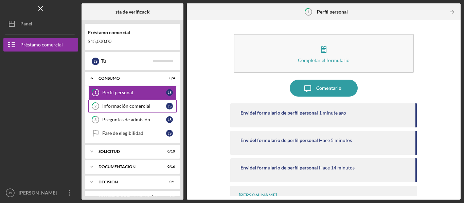
click at [120, 108] on font "Información comercial" at bounding box center [126, 106] width 48 height 6
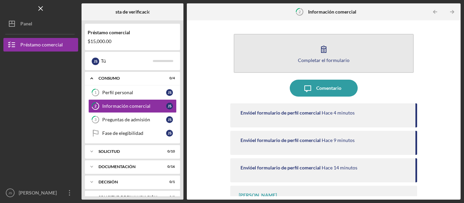
click at [290, 59] on button "Completar el formulario Forma" at bounding box center [323, 53] width 180 height 39
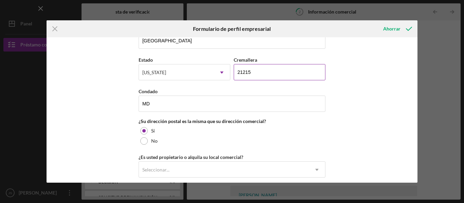
scroll to position [475, 0]
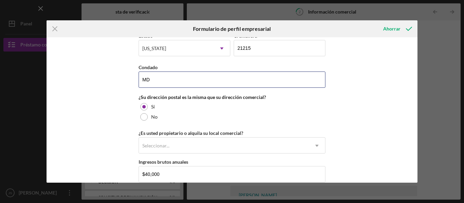
drag, startPoint x: 164, startPoint y: 82, endPoint x: 67, endPoint y: 78, distance: 97.5
click at [67, 78] on div "Nombre de la empresa Repartidor, chofer DBA Jairo Sanchez Fecha de inicio de la…" at bounding box center [231, 110] width 371 height 146
type input "<"
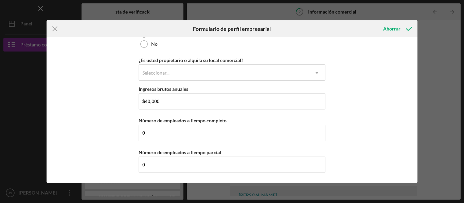
scroll to position [548, 0]
type input "Baltimore"
click at [396, 29] on font "Ahorrar" at bounding box center [391, 29] width 17 height 6
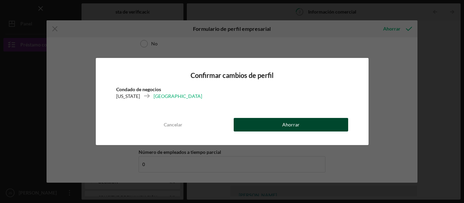
click at [288, 122] on font "Ahorrar" at bounding box center [290, 125] width 17 height 6
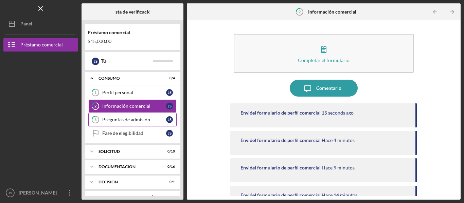
click at [119, 121] on font "Preguntas de admisión" at bounding box center [126, 120] width 48 height 6
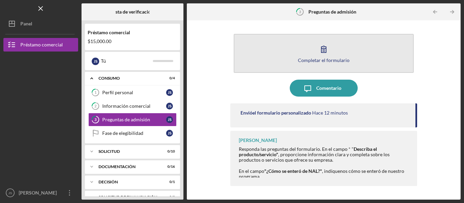
click at [281, 53] on button "Completar el formulario Forma" at bounding box center [323, 53] width 180 height 39
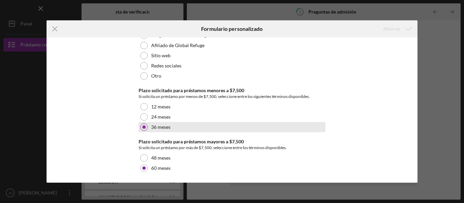
scroll to position [73, 0]
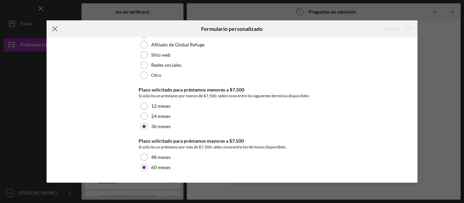
click at [56, 30] on icon "Icon/Menu Close" at bounding box center [54, 28] width 17 height 17
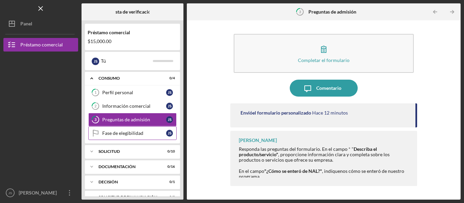
click at [143, 136] on div "Fase de elegibilidad" at bounding box center [134, 133] width 64 height 5
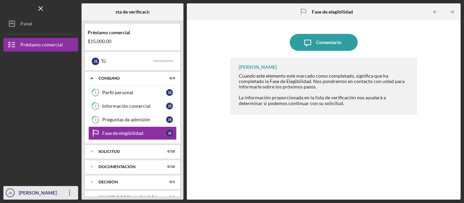
click at [71, 195] on icon "Icon/Overflow" at bounding box center [69, 193] width 17 height 17
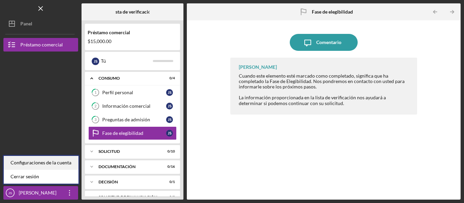
click at [52, 161] on font "Configuraciones de la cuenta" at bounding box center [41, 163] width 61 height 6
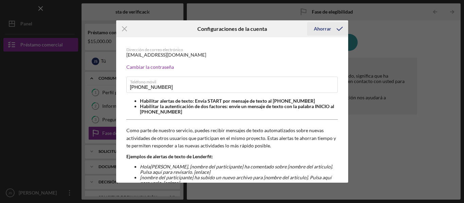
click at [326, 30] on font "Ahorrar" at bounding box center [322, 29] width 17 height 6
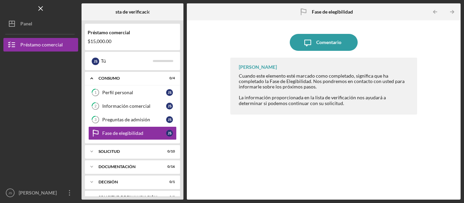
click at [139, 14] on font "Lista de verificación" at bounding box center [133, 12] width 42 height 6
click at [367, 10] on div "Eligibility Phase Fase de elegibilidad" at bounding box center [323, 11] width 91 height 17
click at [329, 12] on font "Fase de elegibilidad" at bounding box center [332, 12] width 41 height 6
click at [433, 12] on polyline "button" at bounding box center [434, 12] width 2 height 3
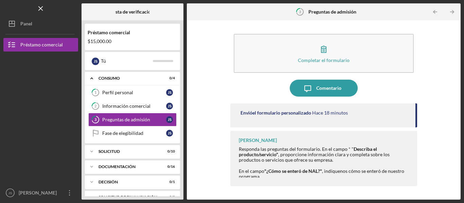
click at [433, 12] on polyline "button" at bounding box center [434, 12] width 2 height 3
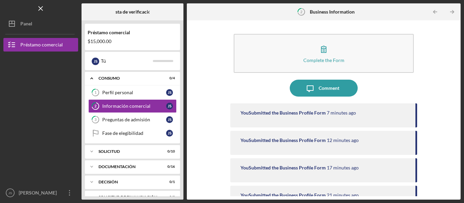
click at [434, 12] on icon "Icon/Table Pagination Arrow" at bounding box center [434, 11] width 15 height 15
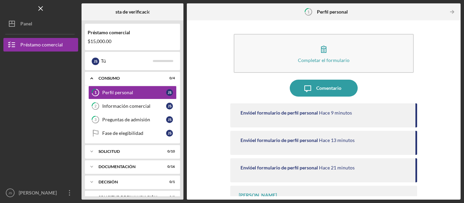
click at [434, 12] on div at bounding box center [437, 12] width 14 height 14
click at [434, 11] on div at bounding box center [437, 12] width 14 height 14
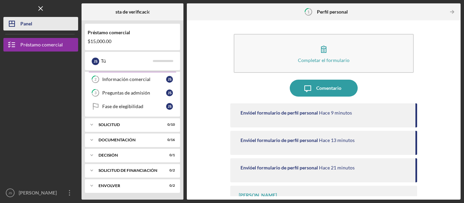
click at [14, 26] on icon "Icon/Dashboard" at bounding box center [11, 23] width 17 height 17
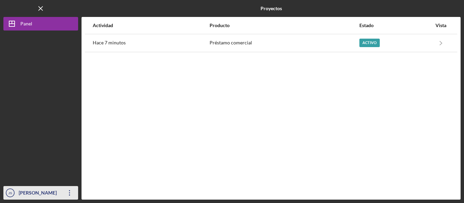
click at [72, 192] on icon "Icon/Overflow" at bounding box center [69, 193] width 17 height 17
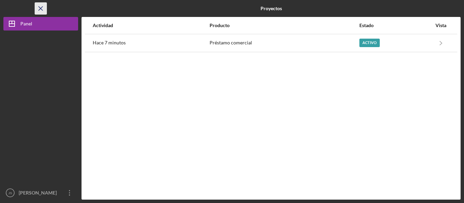
click at [38, 10] on icon "Icon/Menu Close" at bounding box center [40, 8] width 15 height 15
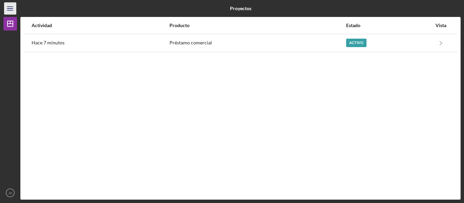
click at [12, 7] on icon "Icon/Menu" at bounding box center [10, 8] width 15 height 15
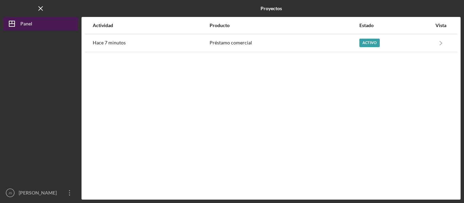
click at [29, 24] on font "Panel" at bounding box center [26, 24] width 12 height 6
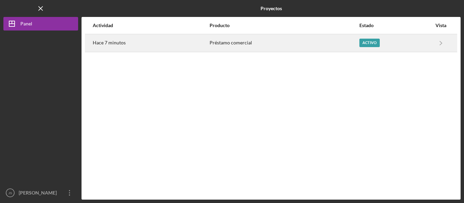
click at [166, 46] on div "Hace 7 minutos" at bounding box center [151, 43] width 116 height 17
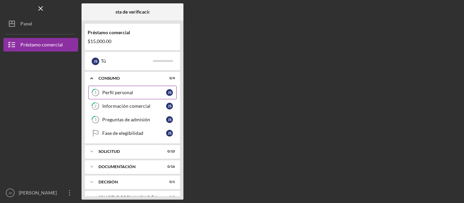
click at [114, 98] on link "1 Perfil personal J S" at bounding box center [132, 93] width 88 height 14
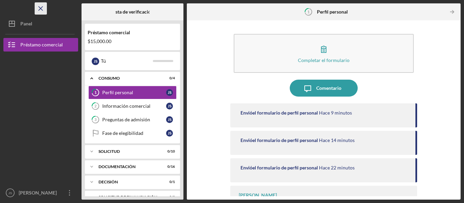
click at [39, 10] on line "button" at bounding box center [41, 8] width 4 height 4
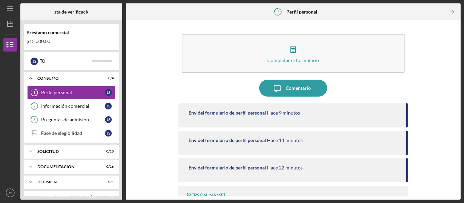
scroll to position [23, 0]
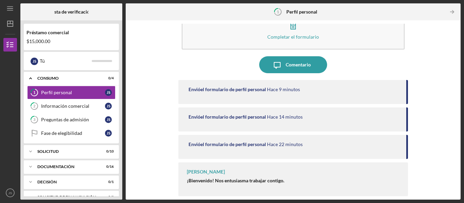
click at [201, 177] on div "Juan Sinclair ¡Bienvenido! Nos entusiasma trabajar contigo. Para empezar, haz c…" at bounding box center [292, 180] width 229 height 34
click at [202, 170] on font "Juan Sinclair" at bounding box center [206, 172] width 38 height 6
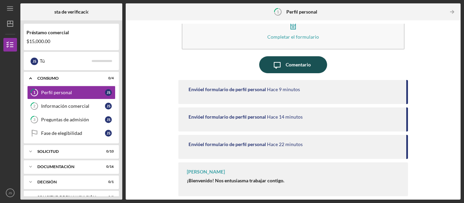
click at [305, 62] on font "Comentario" at bounding box center [297, 65] width 25 height 6
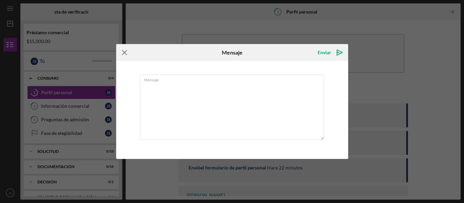
click at [127, 52] on icon "Icon/Menu Close" at bounding box center [124, 52] width 17 height 17
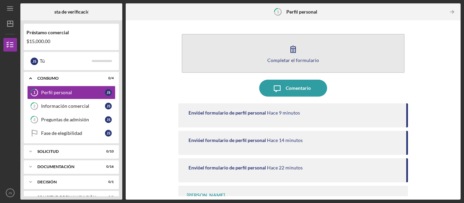
click at [293, 68] on button "Completar el formulario Forma" at bounding box center [293, 53] width 223 height 39
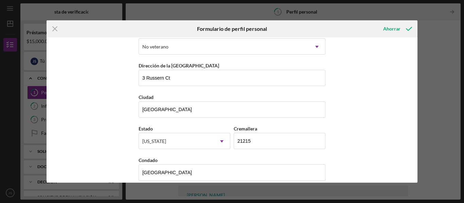
scroll to position [114, 0]
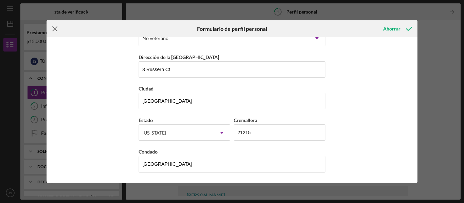
click at [48, 25] on icon "Icon/Menu Close" at bounding box center [54, 28] width 17 height 17
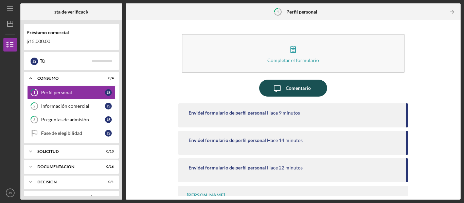
click at [287, 90] on font "Comentario" at bounding box center [297, 88] width 25 height 6
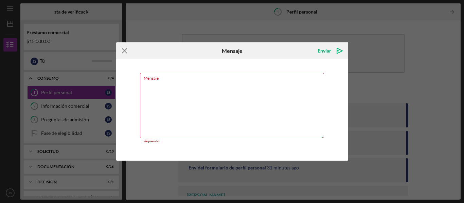
click at [121, 52] on icon "Icon/Menu Close" at bounding box center [124, 50] width 17 height 17
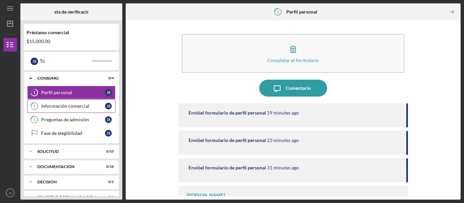
click at [90, 108] on div "Información comercial" at bounding box center [73, 106] width 64 height 5
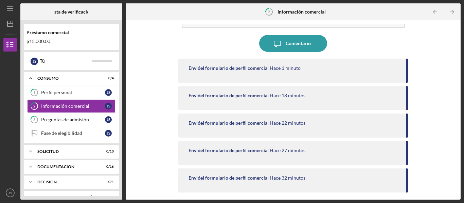
scroll to position [79, 0]
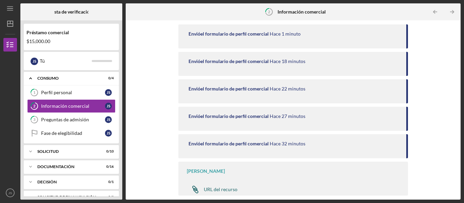
click at [225, 190] on font "URL del recurso" at bounding box center [221, 190] width 34 height 6
click at [68, 122] on font "Preguntas de admisión" at bounding box center [65, 120] width 48 height 6
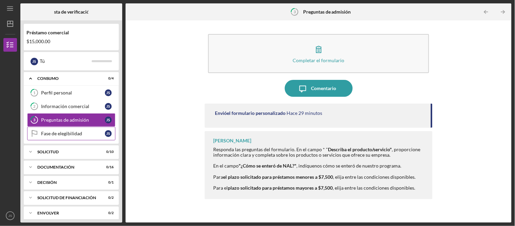
click at [82, 136] on div "Fase de elegibilidad" at bounding box center [73, 133] width 64 height 5
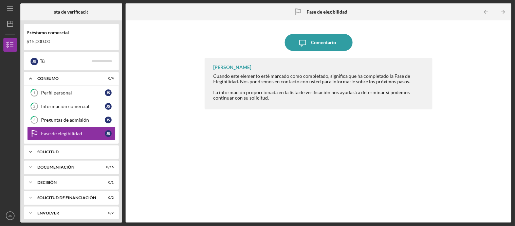
click at [84, 154] on div "Solicitud" at bounding box center [73, 152] width 73 height 4
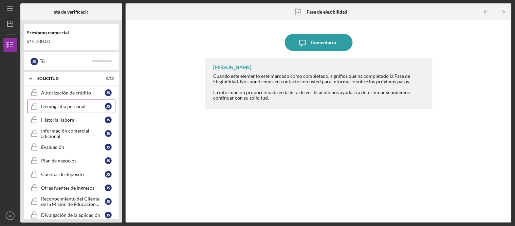
scroll to position [75, 0]
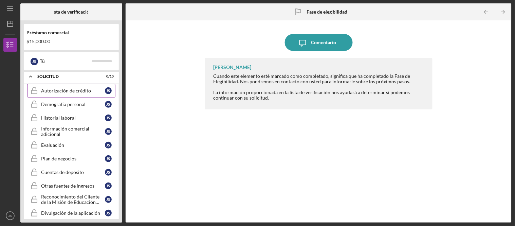
click at [75, 92] on font "Autorización de crédito" at bounding box center [66, 91] width 50 height 6
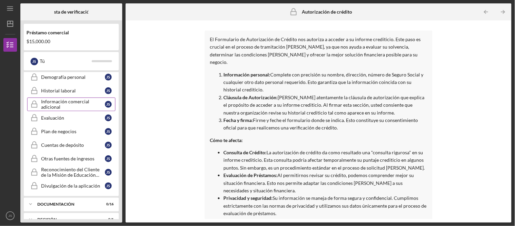
scroll to position [146, 0]
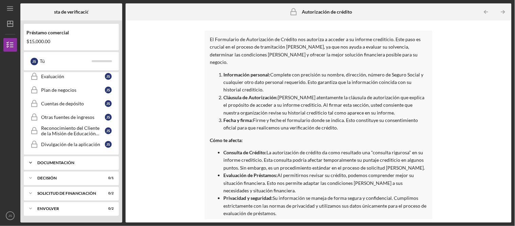
click at [64, 163] on font "Documentación" at bounding box center [55, 162] width 37 height 5
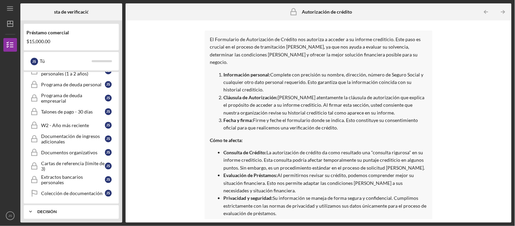
scroll to position [368, 0]
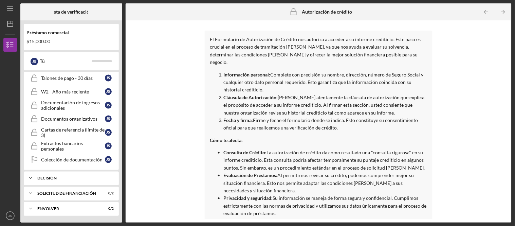
click at [81, 179] on div "Decisión" at bounding box center [73, 178] width 73 height 4
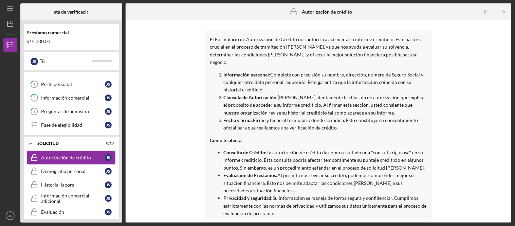
scroll to position [0, 0]
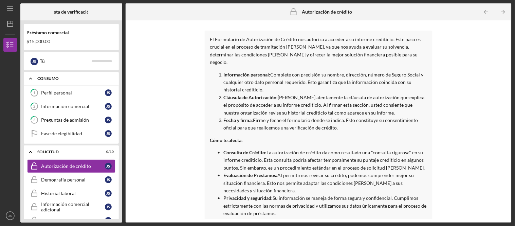
click at [32, 79] on icon "Icon/Expander" at bounding box center [31, 79] width 14 height 14
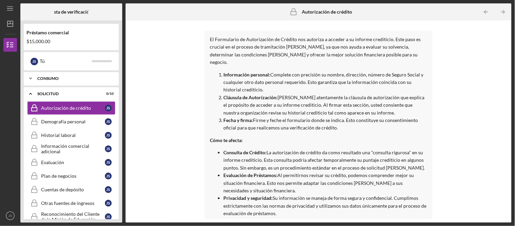
click at [79, 78] on div "Consumo" at bounding box center [73, 78] width 73 height 4
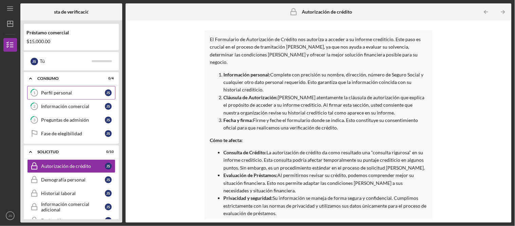
drag, startPoint x: 77, startPoint y: 92, endPoint x: 87, endPoint y: 95, distance: 10.3
click at [77, 93] on div "Perfil personal" at bounding box center [73, 92] width 64 height 5
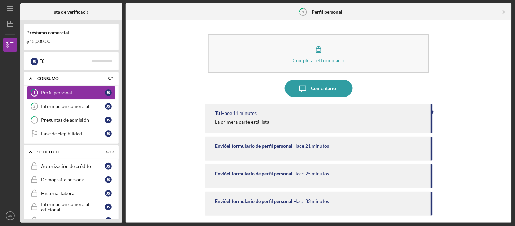
scroll to position [34, 0]
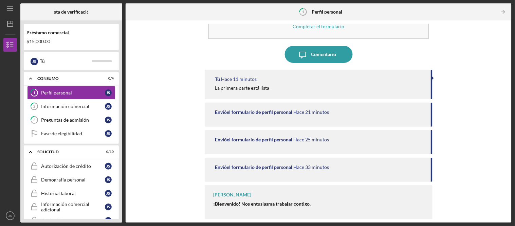
click at [263, 162] on div "Envió el formulario de perfil personal Hace 33 minutos" at bounding box center [318, 169] width 227 height 24
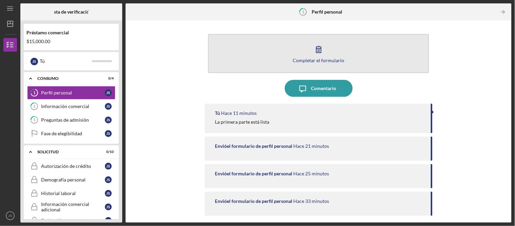
click at [318, 55] on icon "button" at bounding box center [318, 49] width 17 height 17
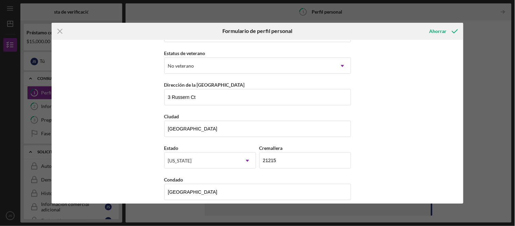
scroll to position [96, 0]
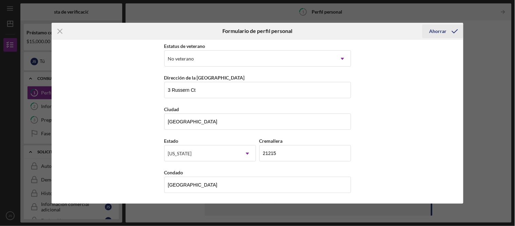
click at [457, 32] on icon "submit" at bounding box center [454, 31] width 17 height 17
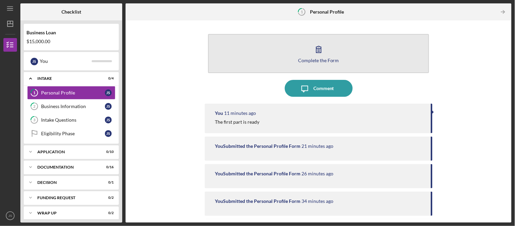
click at [323, 57] on button "Complete the Form Form" at bounding box center [318, 53] width 221 height 39
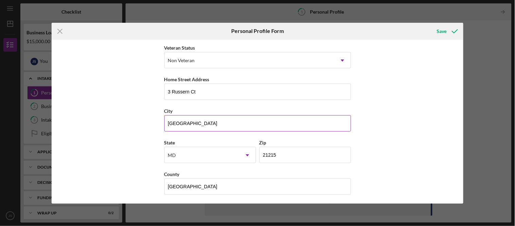
scroll to position [96, 0]
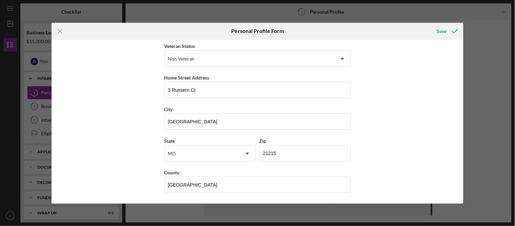
click at [478, 38] on div "Icon/Menu Close Personal Profile Form Save First Name [PERSON_NAME] Middle Name…" at bounding box center [257, 113] width 515 height 226
click at [64, 33] on icon "Icon/Menu Close" at bounding box center [60, 31] width 17 height 17
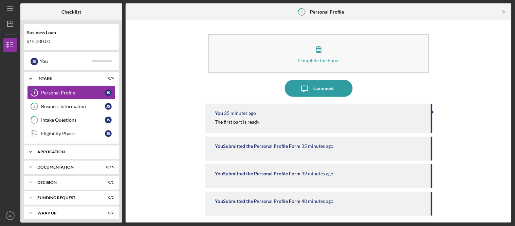
click at [31, 155] on icon "Icon/Expander" at bounding box center [31, 152] width 14 height 14
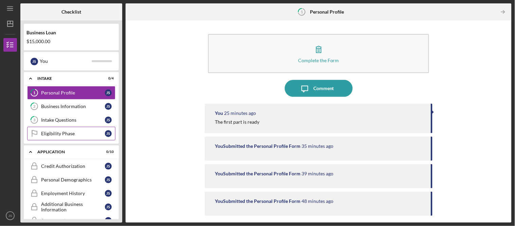
click at [68, 136] on div "Eligibility Phase" at bounding box center [73, 133] width 64 height 5
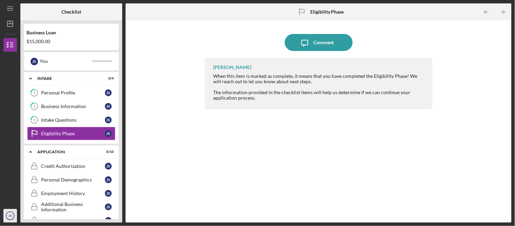
click at [10, 214] on text "JS" at bounding box center [10, 216] width 4 height 4
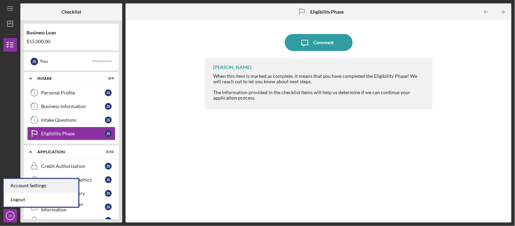
click at [38, 186] on div "Account Settings" at bounding box center [41, 186] width 75 height 14
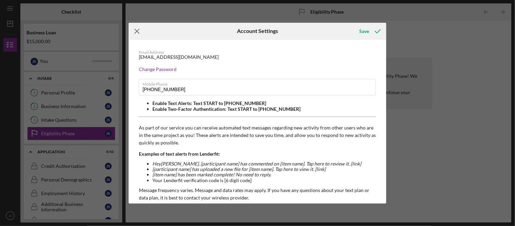
click at [140, 30] on icon "Icon/Menu Close" at bounding box center [137, 31] width 17 height 17
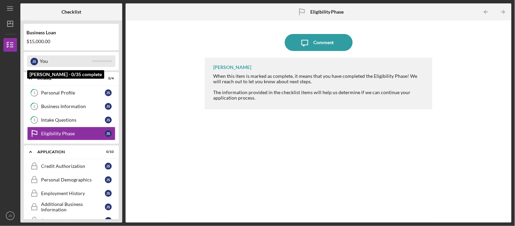
click at [35, 61] on div "J S" at bounding box center [34, 61] width 7 height 7
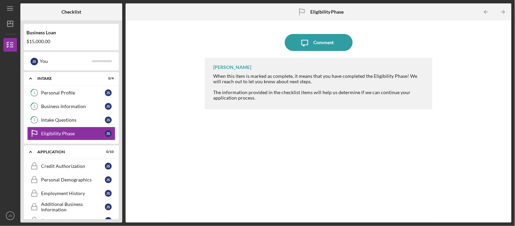
click at [118, 65] on div "J S You" at bounding box center [71, 61] width 95 height 18
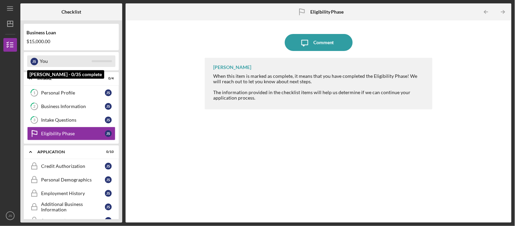
click at [106, 61] on div "J S You" at bounding box center [71, 61] width 88 height 12
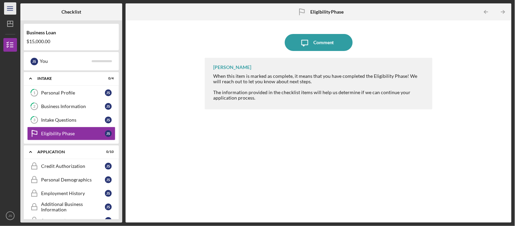
click at [10, 9] on icon "Icon/Menu" at bounding box center [10, 8] width 15 height 15
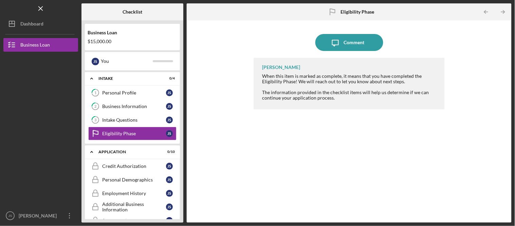
click at [11, 9] on div "Logo-Reversed Created with Sketch. Icon/Menu Close" at bounding box center [40, 8] width 75 height 17
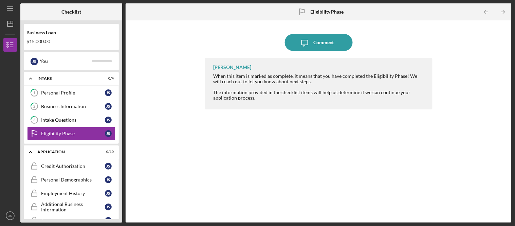
click at [290, 193] on div "[PERSON_NAME] When this item is marked as complete, it means that you have comp…" at bounding box center [318, 135] width 227 height 154
click at [280, 174] on div "[PERSON_NAME] When this item is marked as complete, it means that you have comp…" at bounding box center [318, 135] width 227 height 154
drag, startPoint x: 259, startPoint y: 220, endPoint x: 170, endPoint y: 151, distance: 112.3
click at [170, 151] on div "Icon/Message Comment [PERSON_NAME] When this item is marked as complete, it mea…" at bounding box center [318, 121] width 379 height 195
click at [76, 94] on div "Personal Profile" at bounding box center [73, 92] width 64 height 5
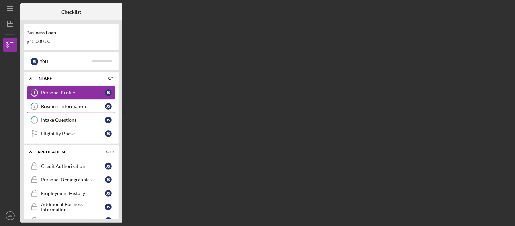
click at [75, 111] on link "2 Business Information J S" at bounding box center [71, 106] width 88 height 14
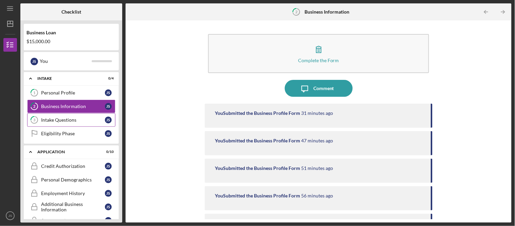
click at [72, 125] on link "3 Intake Questions J S" at bounding box center [71, 120] width 88 height 14
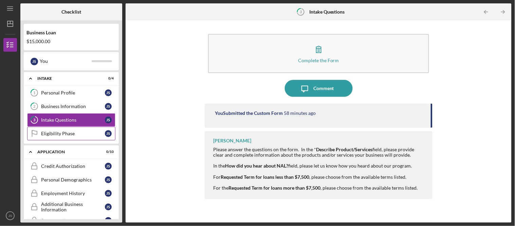
click at [80, 135] on div "Eligibility Phase" at bounding box center [73, 133] width 64 height 5
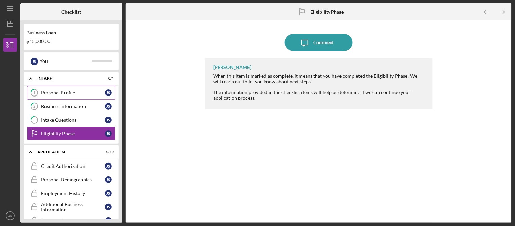
click at [76, 91] on div "Personal Profile" at bounding box center [73, 92] width 64 height 5
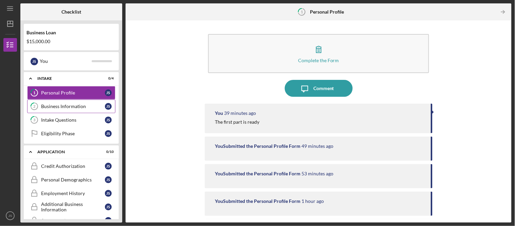
click at [77, 109] on div "Business Information" at bounding box center [73, 106] width 64 height 5
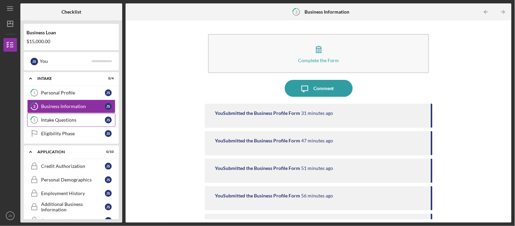
click at [79, 124] on link "3 Intake Questions J S" at bounding box center [71, 120] width 88 height 14
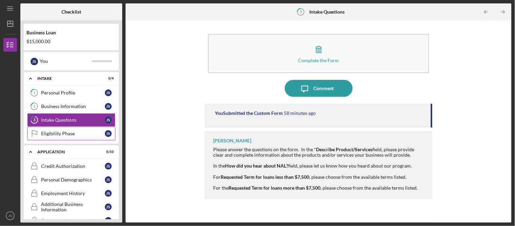
click at [81, 133] on div "Eligibility Phase" at bounding box center [73, 133] width 64 height 5
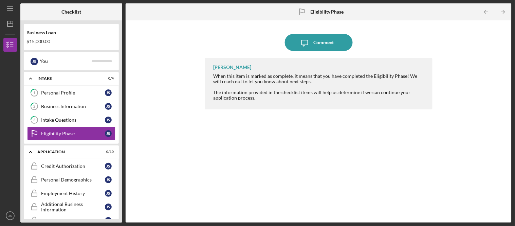
click at [290, 128] on div "[PERSON_NAME] When this item is marked as complete, it means that you have comp…" at bounding box center [318, 135] width 227 height 154
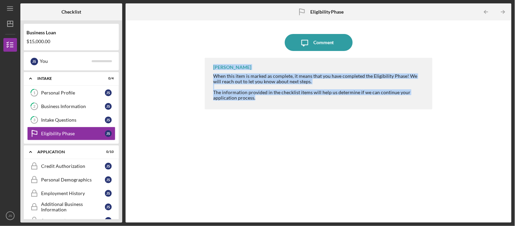
drag, startPoint x: 261, startPoint y: 100, endPoint x: 210, endPoint y: 63, distance: 63.3
click at [210, 63] on div "[PERSON_NAME] When this item is marked as complete, it means that you have comp…" at bounding box center [318, 84] width 227 height 52
click at [263, 129] on div "[PERSON_NAME] When this item is marked as complete, it means that you have comp…" at bounding box center [318, 135] width 227 height 154
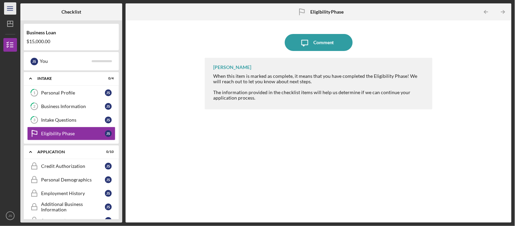
click at [12, 7] on icon "Icon/Menu" at bounding box center [10, 8] width 15 height 15
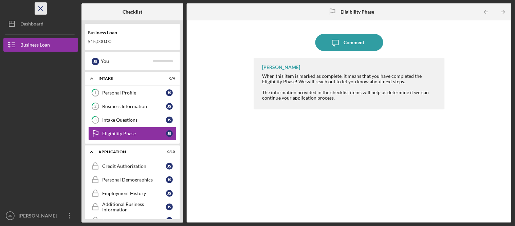
click at [43, 11] on icon "Icon/Menu Close" at bounding box center [40, 8] width 15 height 15
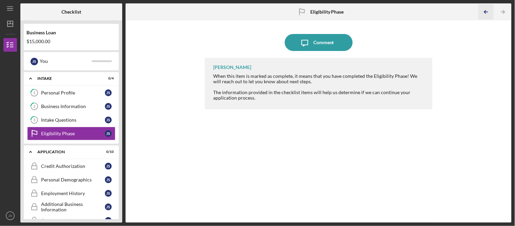
click at [486, 14] on icon "Icon/Table Pagination Arrow" at bounding box center [485, 11] width 15 height 15
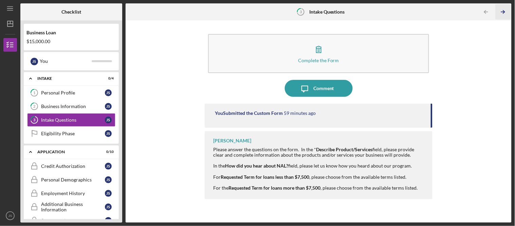
click at [500, 13] on icon "Icon/Table Pagination Arrow" at bounding box center [502, 11] width 15 height 15
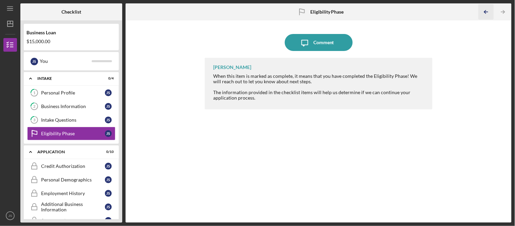
click at [481, 16] on icon "Icon/Table Pagination Arrow" at bounding box center [485, 11] width 15 height 15
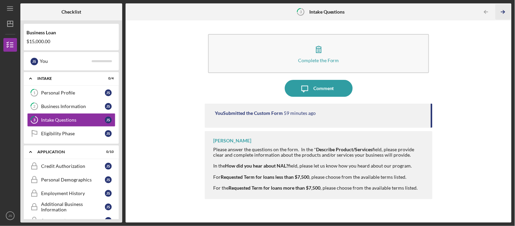
click at [503, 15] on icon "Icon/Table Pagination Arrow" at bounding box center [502, 11] width 15 height 15
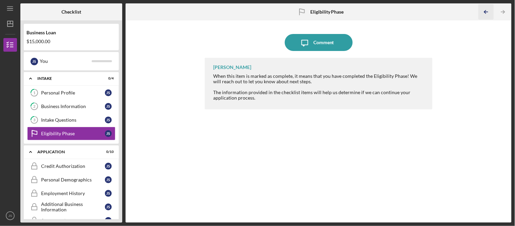
click at [489, 14] on icon "Icon/Table Pagination Arrow" at bounding box center [485, 11] width 15 height 15
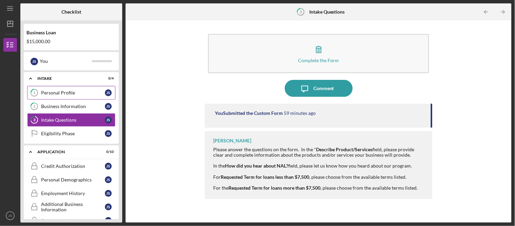
click at [83, 95] on div "Personal Profile" at bounding box center [73, 92] width 64 height 5
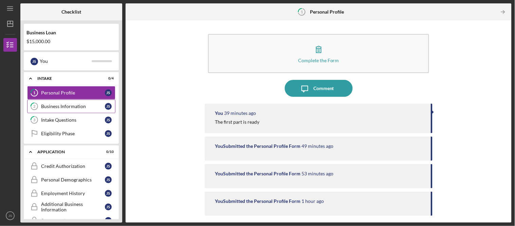
click at [74, 111] on link "2 Business Information J S" at bounding box center [71, 106] width 88 height 14
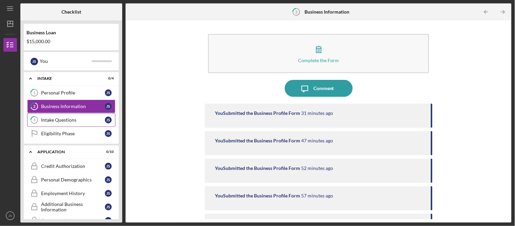
click at [71, 126] on link "3 Intake Questions J S" at bounding box center [71, 120] width 88 height 14
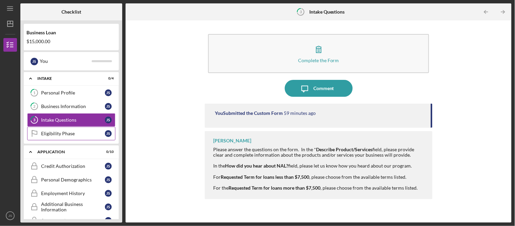
click at [63, 129] on link "Eligibility Phase Eligibility Phase J S" at bounding box center [71, 134] width 88 height 14
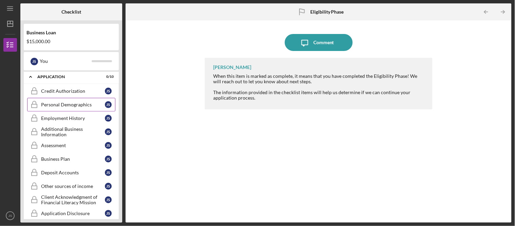
scroll to position [146, 0]
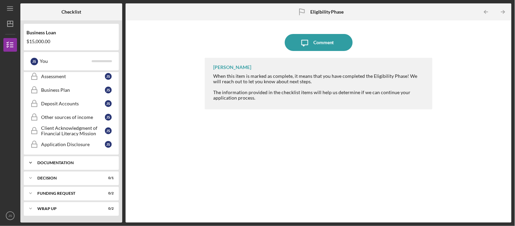
click at [31, 164] on icon "Icon/Expander" at bounding box center [31, 163] width 14 height 14
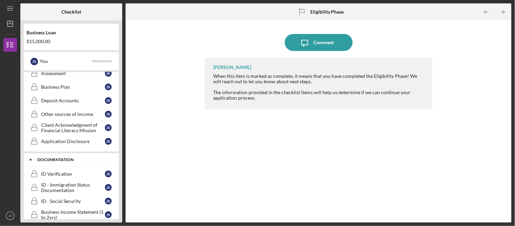
scroll to position [151, 0]
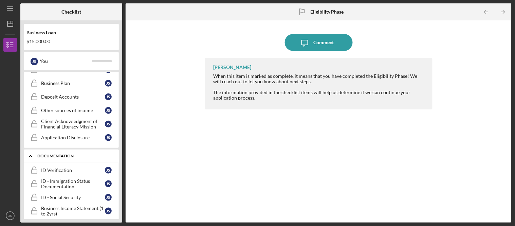
click at [30, 157] on icon "Icon/Expander" at bounding box center [31, 156] width 14 height 14
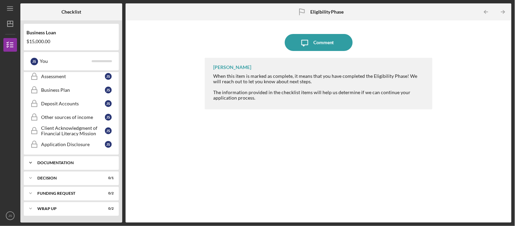
scroll to position [146, 0]
click at [28, 178] on icon "Icon/Expander" at bounding box center [31, 178] width 14 height 14
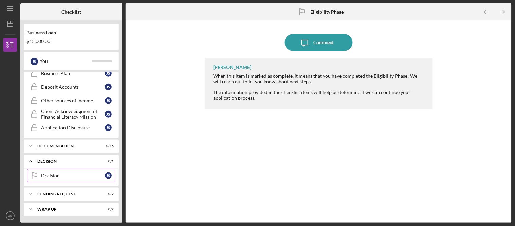
scroll to position [164, 0]
click at [31, 160] on icon "Icon/Expander" at bounding box center [31, 161] width 14 height 14
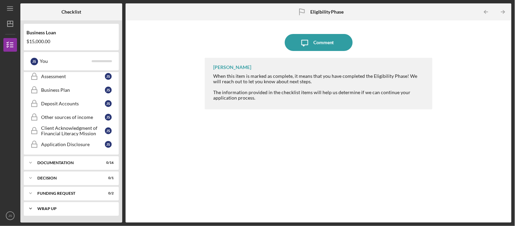
click at [32, 209] on icon "Icon/Expander" at bounding box center [31, 209] width 14 height 14
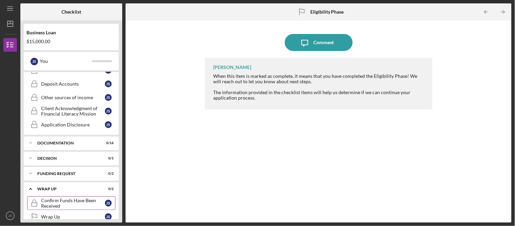
scroll to position [177, 0]
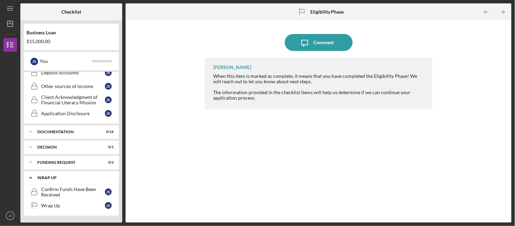
click at [26, 175] on icon "Icon/Expander" at bounding box center [31, 178] width 14 height 14
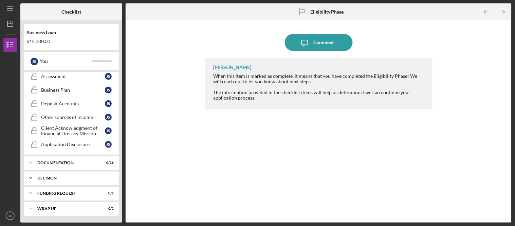
scroll to position [146, 0]
click at [30, 192] on icon "Icon/Expander" at bounding box center [31, 193] width 14 height 14
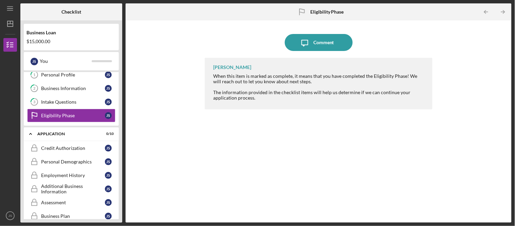
scroll to position [0, 0]
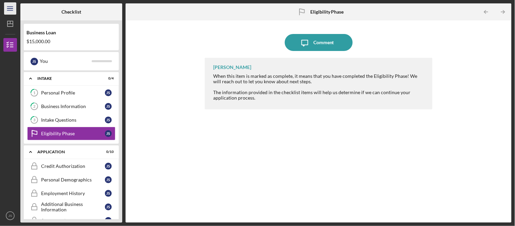
click at [7, 8] on icon "Icon/Menu" at bounding box center [10, 8] width 15 height 15
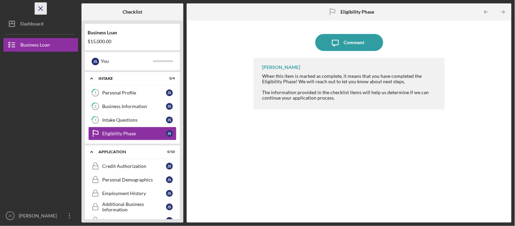
click at [43, 14] on icon "Icon/Menu Close" at bounding box center [40, 8] width 15 height 15
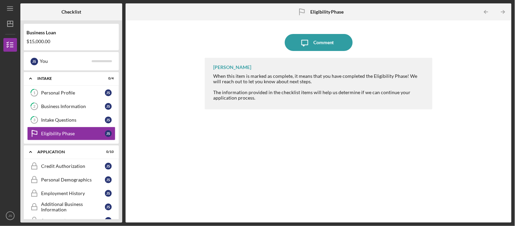
click at [505, 11] on icon "Icon/Table Pagination Arrow" at bounding box center [502, 11] width 15 height 15
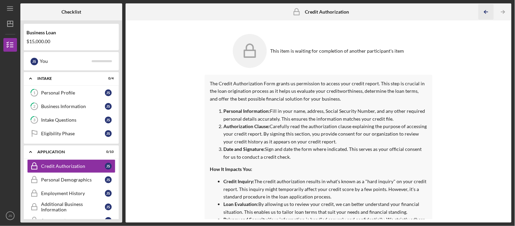
click at [486, 12] on line "button" at bounding box center [486, 12] width 3 height 0
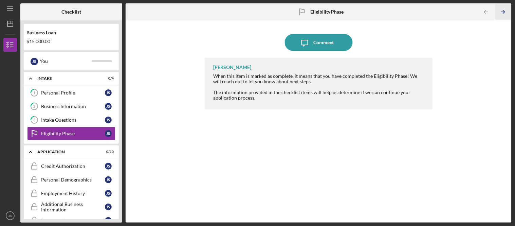
click at [506, 15] on icon "Icon/Table Pagination Arrow" at bounding box center [502, 11] width 15 height 15
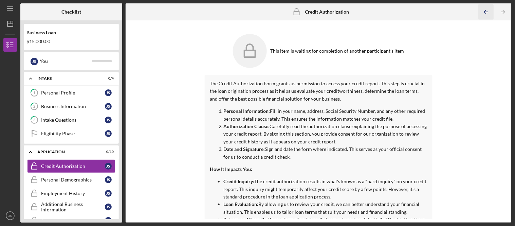
click at [482, 12] on icon "Icon/Table Pagination Arrow" at bounding box center [485, 11] width 15 height 15
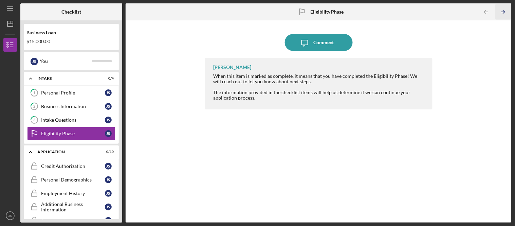
click at [503, 12] on icon "Icon/Table Pagination Arrow" at bounding box center [502, 11] width 15 height 15
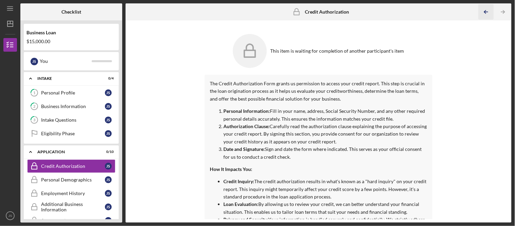
click at [487, 11] on icon "Icon/Table Pagination Arrow" at bounding box center [485, 11] width 15 height 15
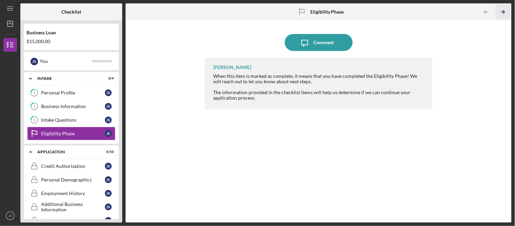
click at [500, 14] on icon "Icon/Table Pagination Arrow" at bounding box center [502, 11] width 15 height 15
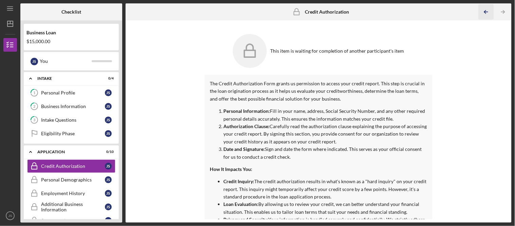
click at [483, 12] on icon "Icon/Table Pagination Arrow" at bounding box center [485, 11] width 15 height 15
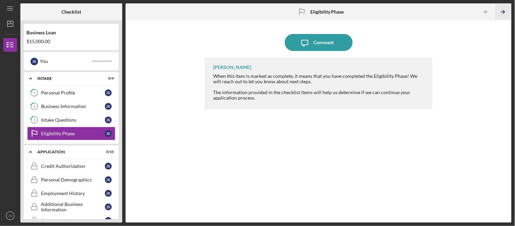
click at [503, 14] on icon "Icon/Table Pagination Arrow" at bounding box center [502, 11] width 15 height 15
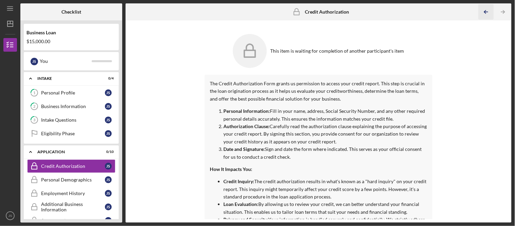
click at [486, 8] on icon "Icon/Table Pagination Arrow" at bounding box center [485, 11] width 15 height 15
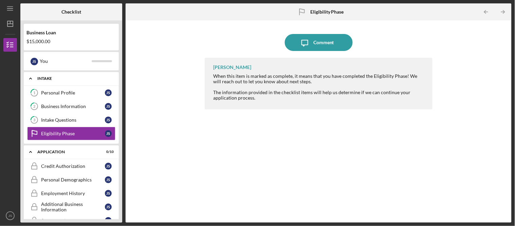
click at [31, 79] on polyline at bounding box center [31, 78] width 2 height 1
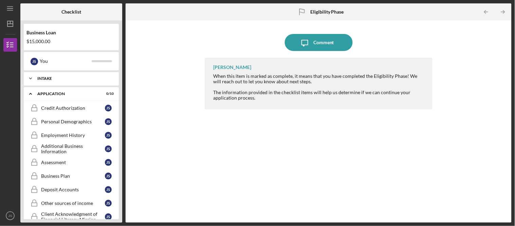
click at [30, 83] on icon "Icon/Expander" at bounding box center [31, 79] width 14 height 14
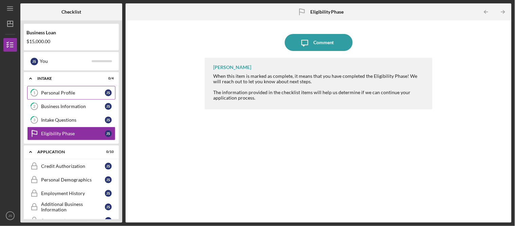
click at [55, 91] on link "1 Personal Profile J S" at bounding box center [71, 93] width 88 height 14
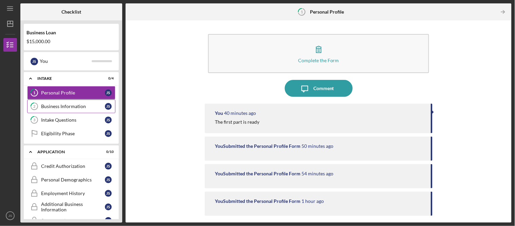
click at [52, 111] on link "2 Business Information J S" at bounding box center [71, 106] width 88 height 14
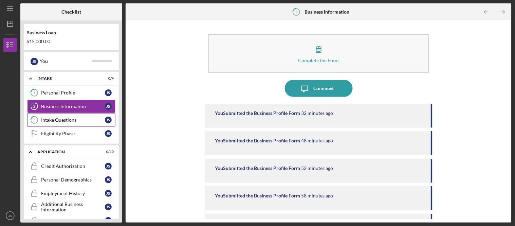
click at [56, 117] on link "3 Intake Questions J S" at bounding box center [71, 120] width 88 height 14
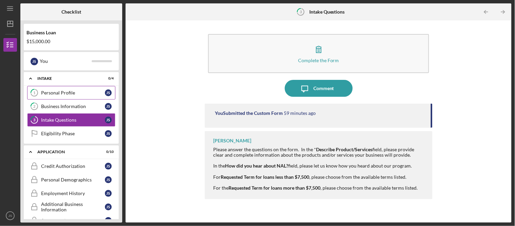
click at [59, 99] on link "1 Personal Profile J S" at bounding box center [71, 93] width 88 height 14
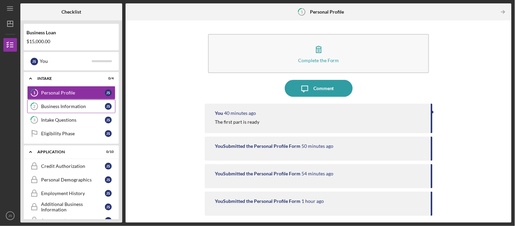
click at [64, 111] on link "2 Business Information J S" at bounding box center [71, 106] width 88 height 14
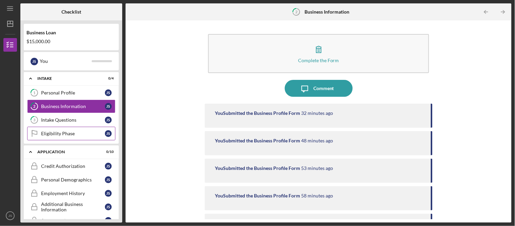
click at [73, 130] on link "Eligibility Phase Eligibility Phase J S" at bounding box center [71, 134] width 88 height 14
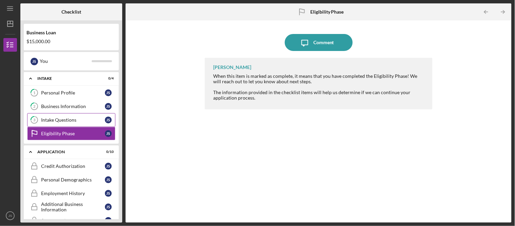
click at [70, 124] on link "3 Intake Questions J S" at bounding box center [71, 120] width 88 height 14
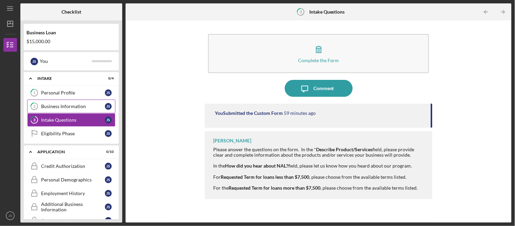
click at [72, 109] on div "Business Information" at bounding box center [73, 106] width 64 height 5
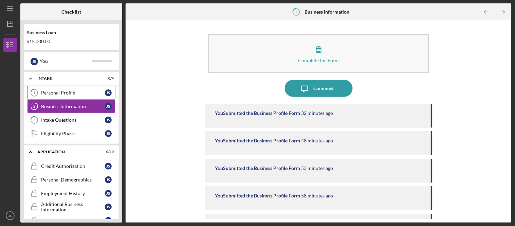
click at [79, 98] on link "1 Personal Profile J S" at bounding box center [71, 93] width 88 height 14
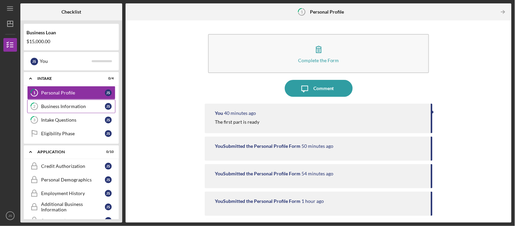
click at [83, 112] on link "2 Business Information J S" at bounding box center [71, 106] width 88 height 14
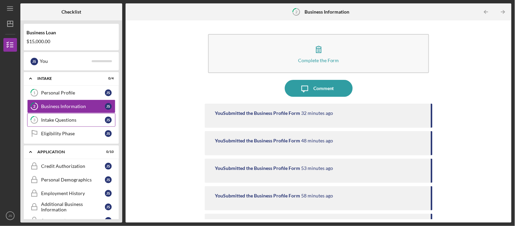
click at [81, 123] on div "Intake Questions" at bounding box center [73, 119] width 64 height 5
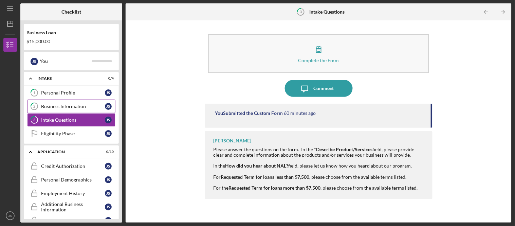
click at [85, 113] on link "2 Business Information J S" at bounding box center [71, 106] width 88 height 14
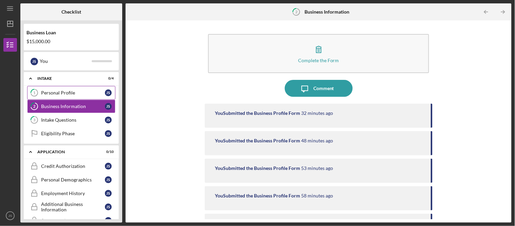
click at [89, 93] on div "Personal Profile" at bounding box center [73, 92] width 64 height 5
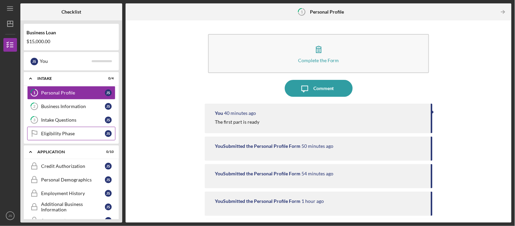
click at [80, 139] on link "Eligibility Phase Eligibility Phase J S" at bounding box center [71, 134] width 88 height 14
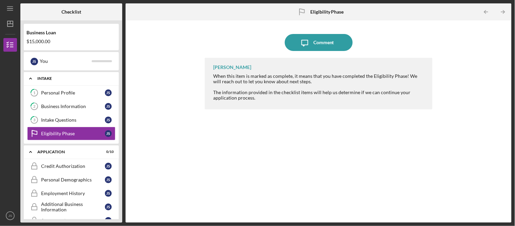
click at [30, 81] on icon "Icon/Expander" at bounding box center [31, 79] width 14 height 14
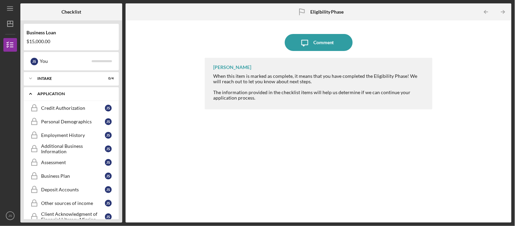
click at [32, 93] on icon "Icon/Expander" at bounding box center [31, 94] width 14 height 14
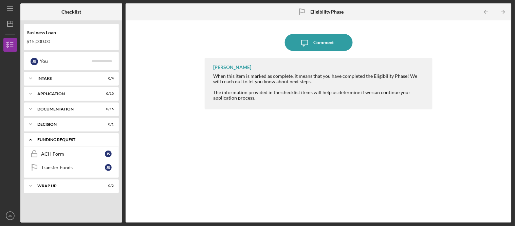
click at [30, 139] on icon "Icon/Expander" at bounding box center [31, 140] width 14 height 14
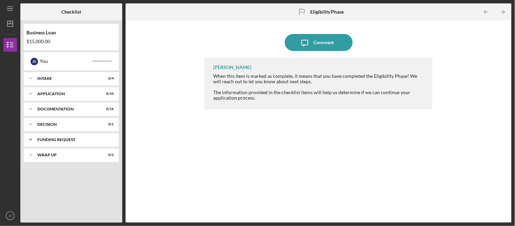
click at [32, 140] on icon "Icon/Expander" at bounding box center [31, 140] width 14 height 14
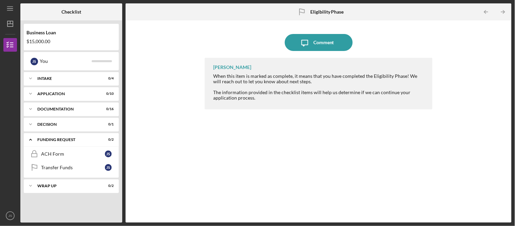
drag, startPoint x: 303, startPoint y: 140, endPoint x: 226, endPoint y: 128, distance: 77.8
click at [226, 128] on div "[PERSON_NAME] When this item is marked as complete, it means that you have comp…" at bounding box center [318, 135] width 227 height 154
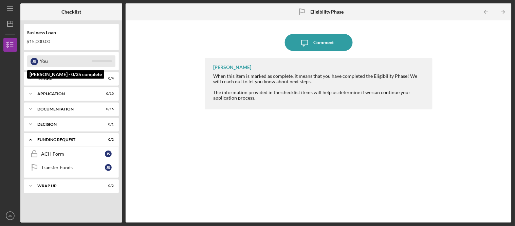
click at [61, 61] on div "You" at bounding box center [66, 61] width 52 height 12
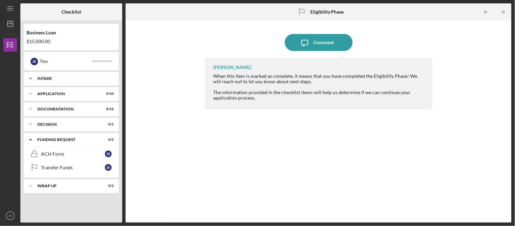
click at [62, 83] on div "Icon/Expander Intake 0 / 4" at bounding box center [71, 79] width 95 height 14
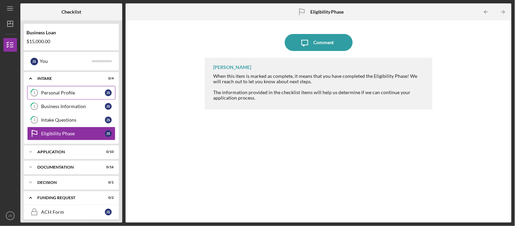
click at [56, 90] on link "1 Personal Profile J S" at bounding box center [71, 93] width 88 height 14
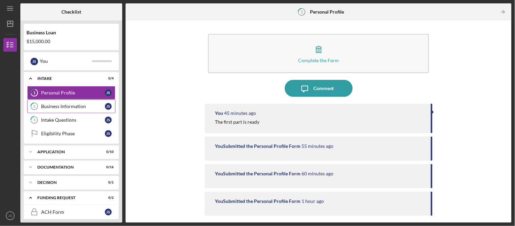
click at [65, 109] on div "Business Information" at bounding box center [73, 106] width 64 height 5
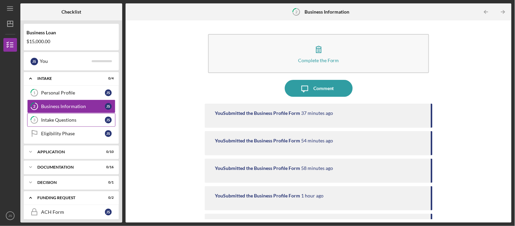
click at [66, 123] on div "Intake Questions" at bounding box center [73, 119] width 64 height 5
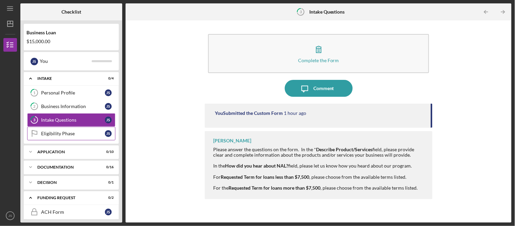
click at [46, 132] on div "Eligibility Phase" at bounding box center [73, 133] width 64 height 5
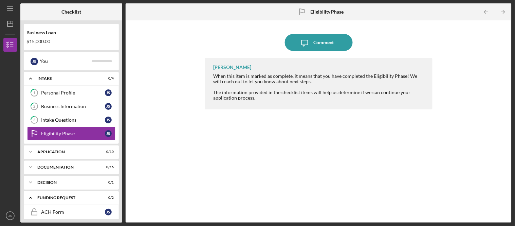
click at [337, 167] on div "[PERSON_NAME] When this item is marked as complete, it means that you have comp…" at bounding box center [318, 135] width 227 height 154
click at [29, 155] on icon "Icon/Expander" at bounding box center [31, 152] width 14 height 14
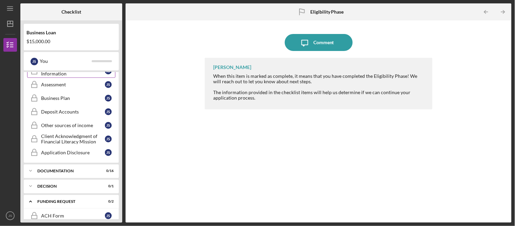
scroll to position [177, 0]
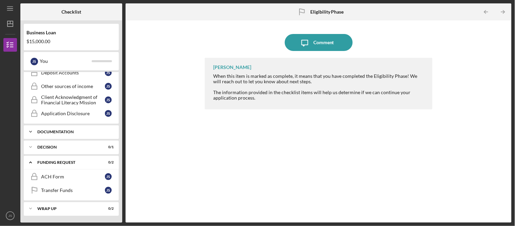
click at [30, 132] on polyline at bounding box center [31, 131] width 2 height 1
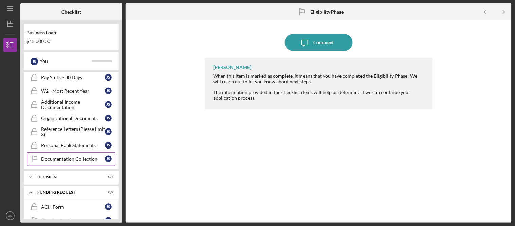
scroll to position [399, 0]
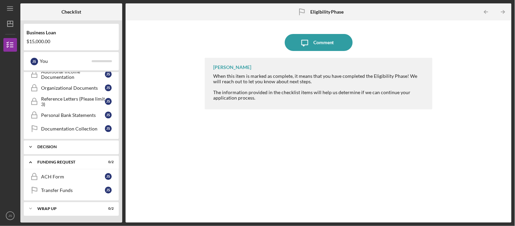
click at [30, 145] on icon "Icon/Expander" at bounding box center [31, 147] width 14 height 14
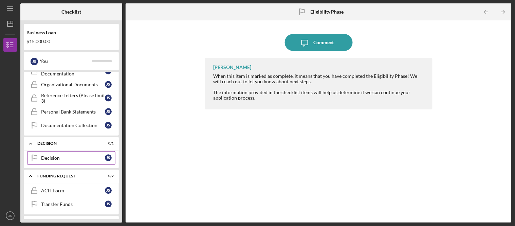
click at [55, 164] on link "Decision Decision J S" at bounding box center [71, 158] width 88 height 14
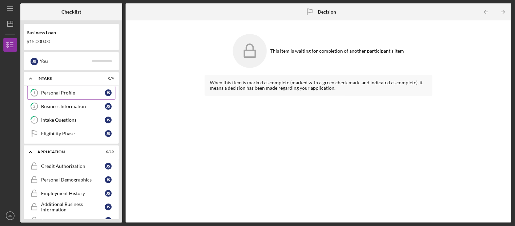
click at [63, 98] on link "1 Personal Profile J S" at bounding box center [71, 93] width 88 height 14
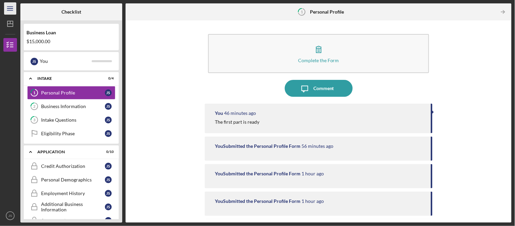
click at [7, 12] on icon "Icon/Menu" at bounding box center [10, 8] width 15 height 15
